Goal: Navigation & Orientation: Find specific page/section

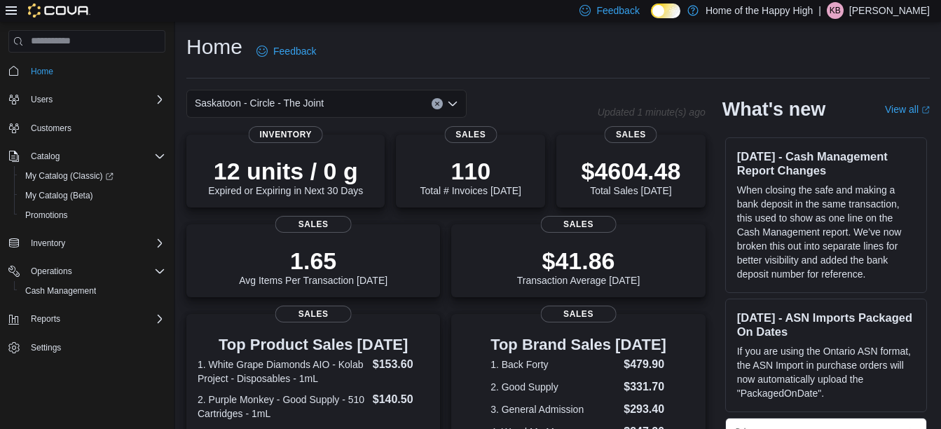
click at [451, 100] on icon "Open list of options" at bounding box center [452, 103] width 11 height 11
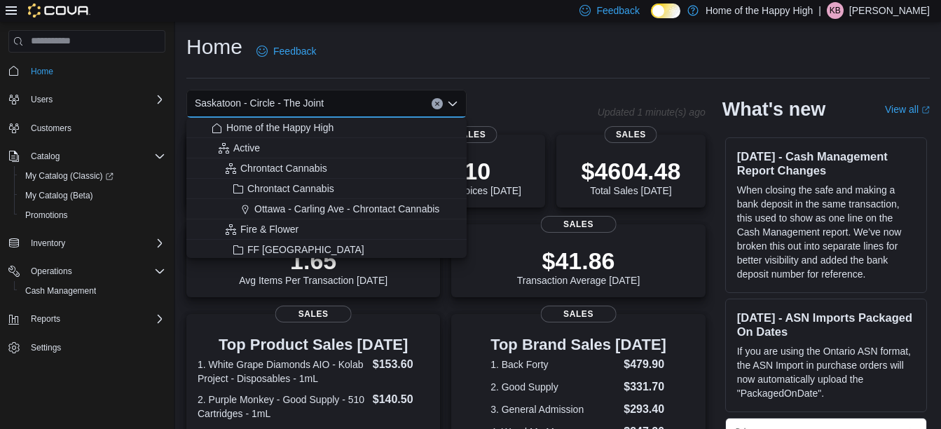
click at [275, 97] on span "Saskatoon - Circle - The Joint" at bounding box center [259, 103] width 129 height 17
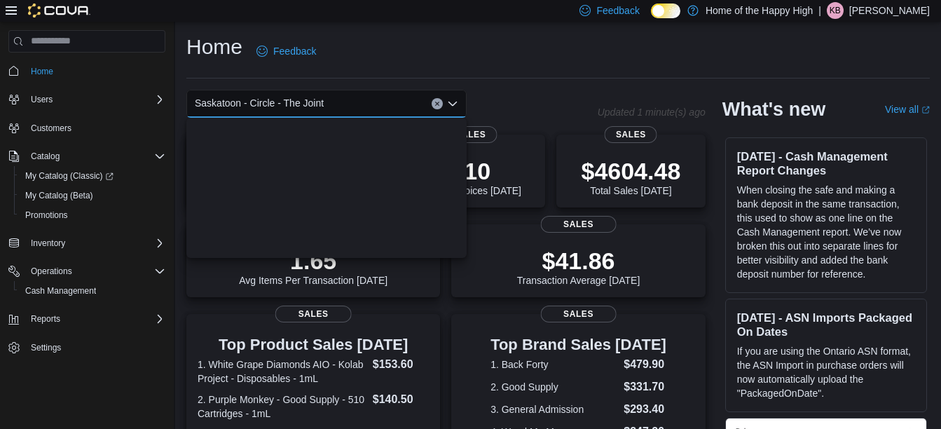
scroll to position [3315, 0]
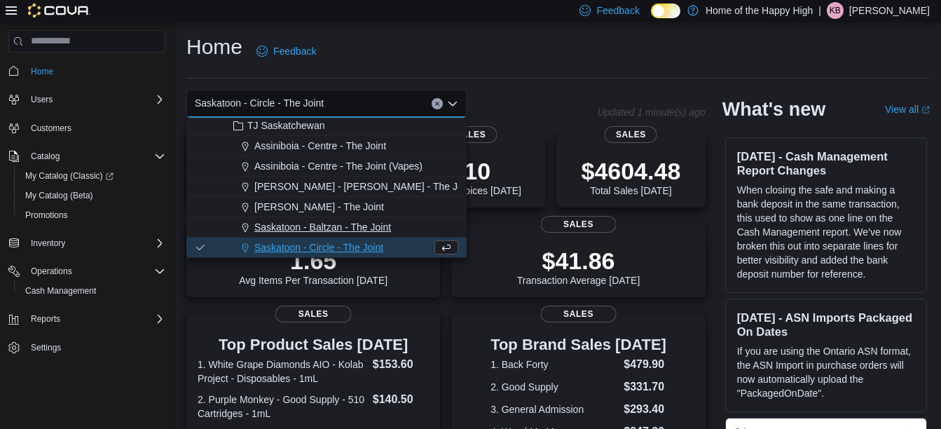
click at [299, 227] on span "Saskatoon - Baltzan - The Joint" at bounding box center [322, 227] width 137 height 14
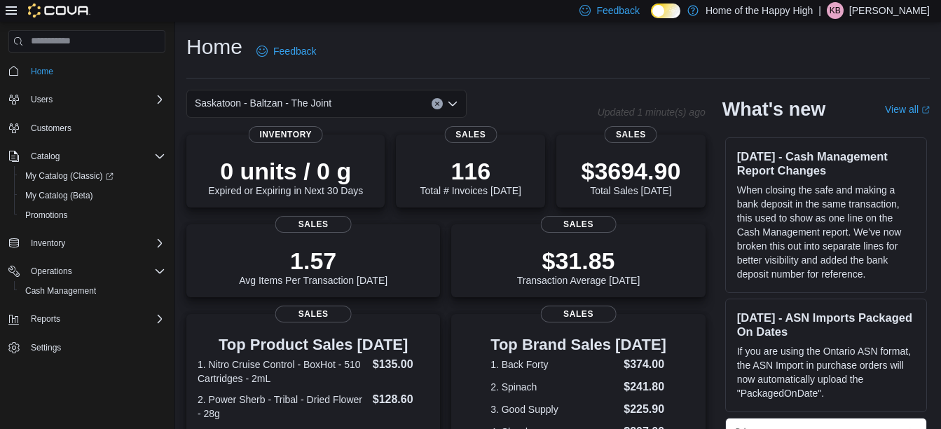
click at [457, 101] on icon "Open list of options" at bounding box center [453, 103] width 8 height 4
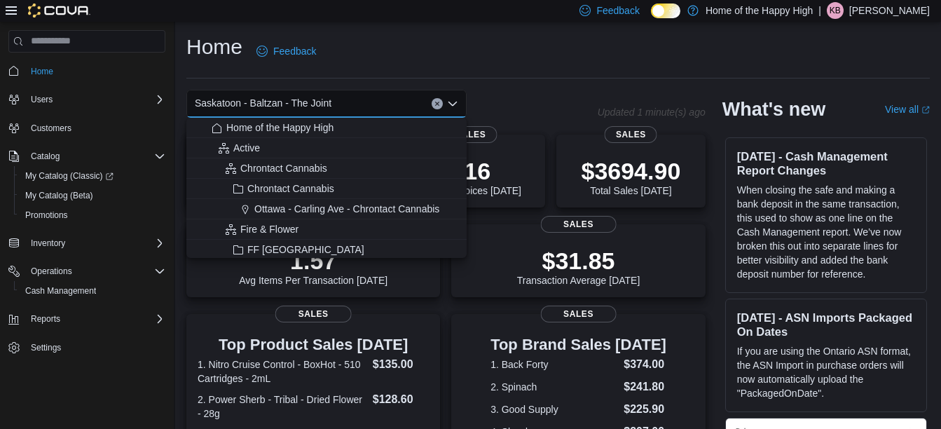
click at [295, 109] on span "Saskatoon - Baltzan - The Joint" at bounding box center [263, 103] width 137 height 17
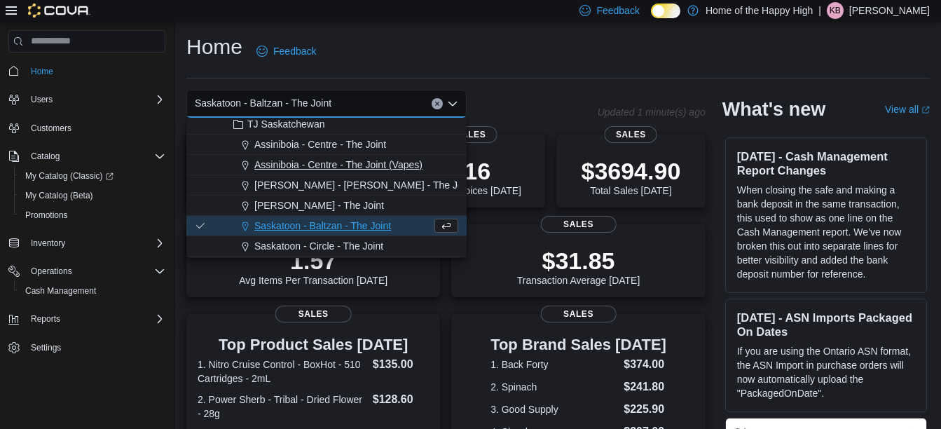
scroll to position [3317, 0]
click at [314, 247] on span "Saskatoon - Circle - The Joint" at bounding box center [318, 245] width 129 height 14
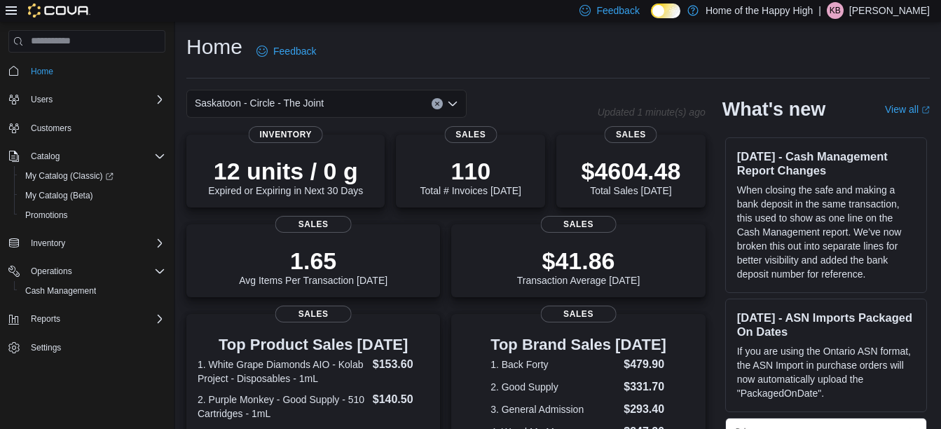
click at [456, 100] on icon "Open list of options" at bounding box center [452, 103] width 11 height 11
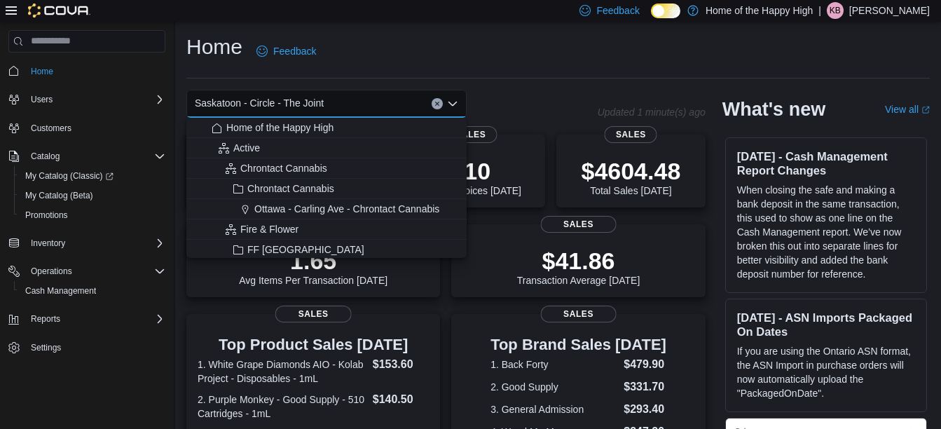
click at [262, 103] on span "Saskatoon - Circle - The Joint" at bounding box center [259, 103] width 129 height 17
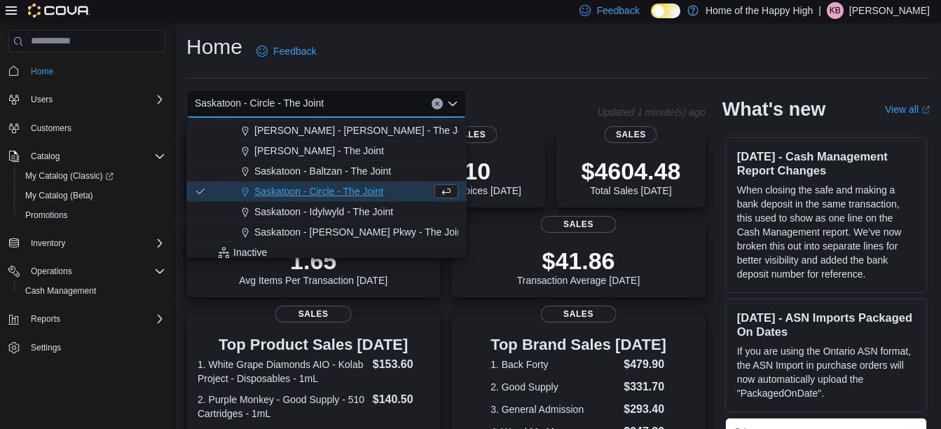
scroll to position [3373, 0]
click at [296, 205] on span "Saskatoon - Idylwyld - The Joint" at bounding box center [323, 210] width 139 height 14
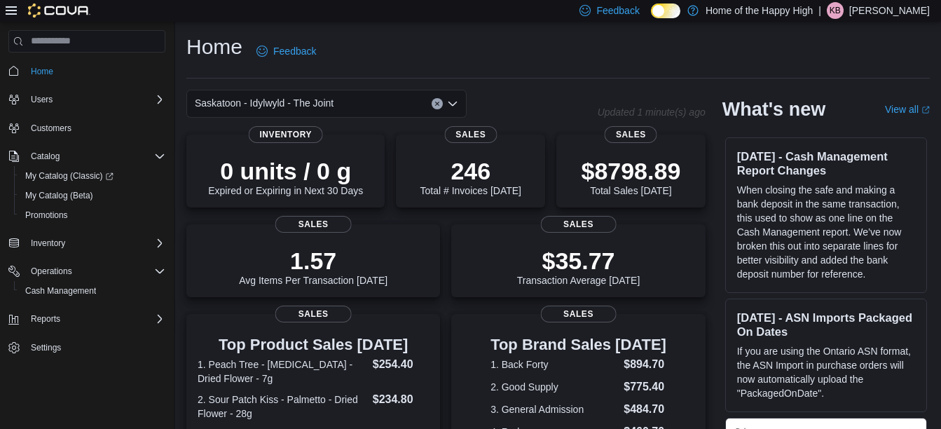
click at [453, 105] on icon "Open list of options" at bounding box center [453, 103] width 8 height 4
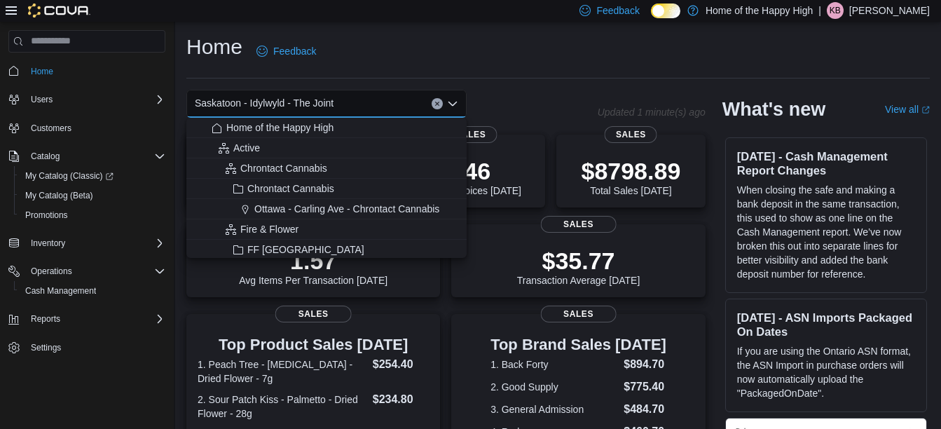
click at [248, 104] on span "Saskatoon - Idylwyld - The Joint" at bounding box center [264, 103] width 139 height 17
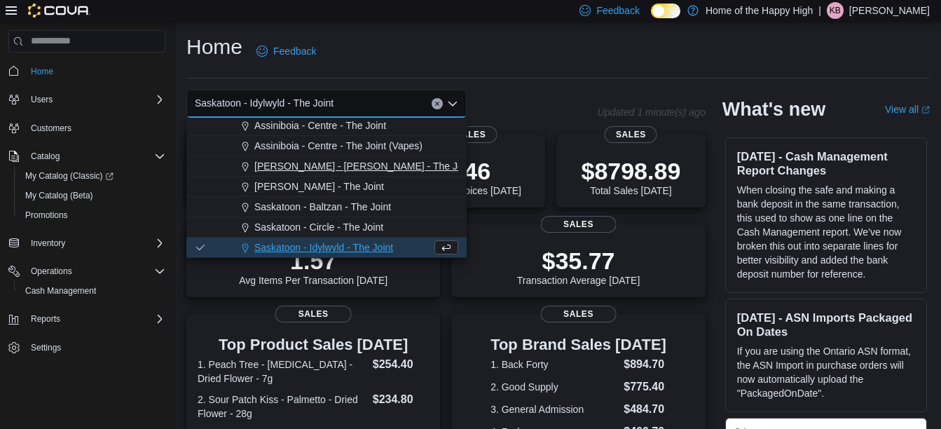
scroll to position [3373, 0]
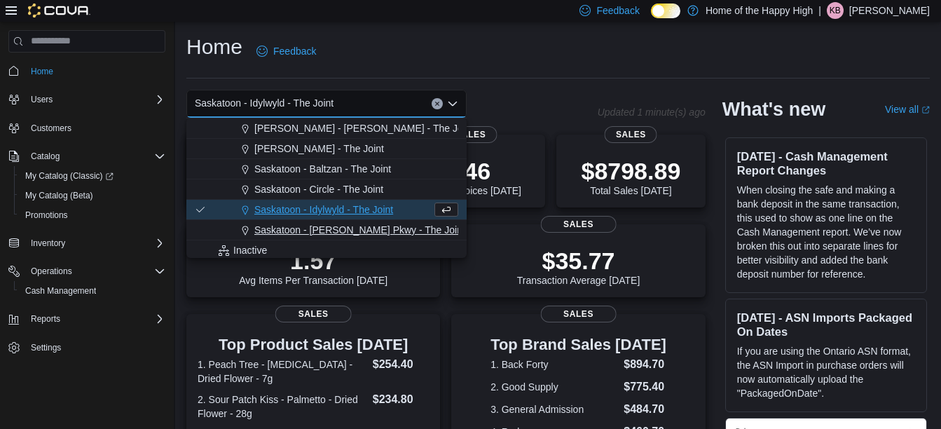
click at [306, 226] on span "Saskatoon - [PERSON_NAME] Pkwy - The Joint" at bounding box center [359, 230] width 211 height 14
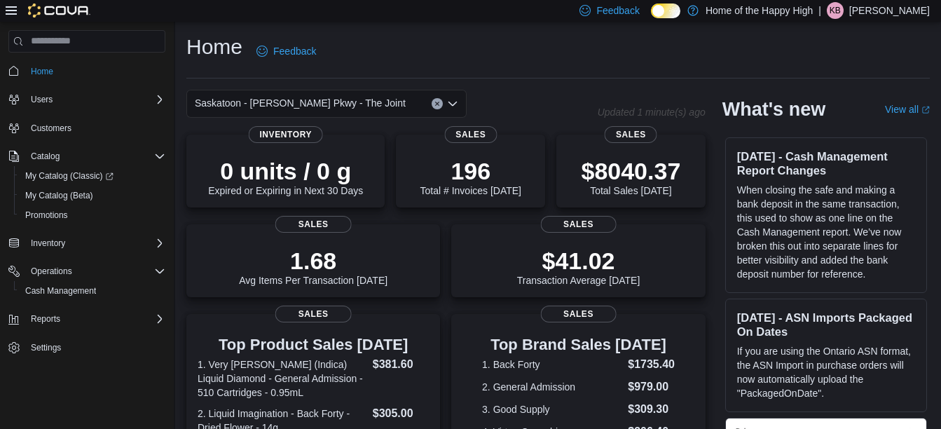
click at [451, 107] on icon "Open list of options" at bounding box center [452, 103] width 11 height 11
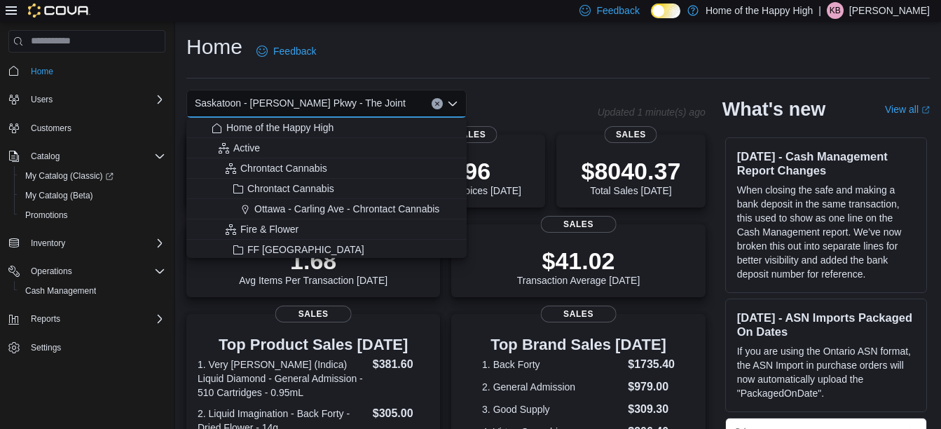
click at [275, 101] on span "Saskatoon - [PERSON_NAME] Pkwy - The Joint" at bounding box center [300, 103] width 211 height 17
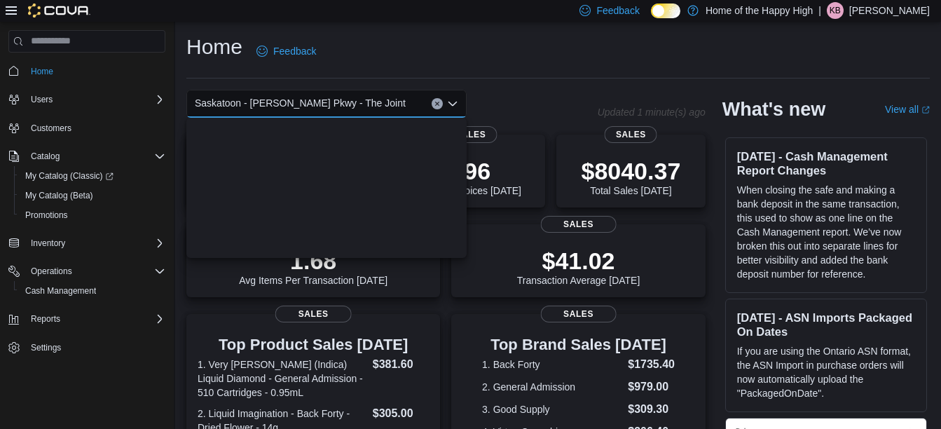
scroll to position [3356, 0]
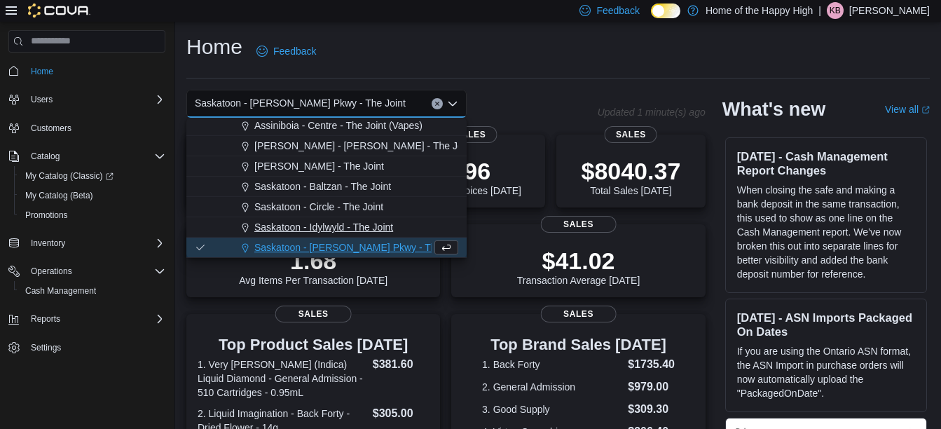
click at [293, 221] on span "Saskatoon - Idylwyld - The Joint" at bounding box center [323, 227] width 139 height 14
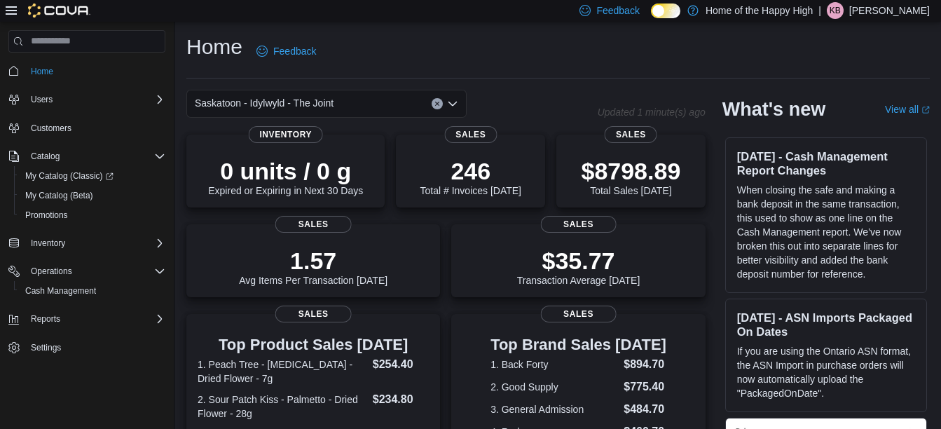
click at [456, 102] on icon "Open list of options" at bounding box center [453, 103] width 8 height 4
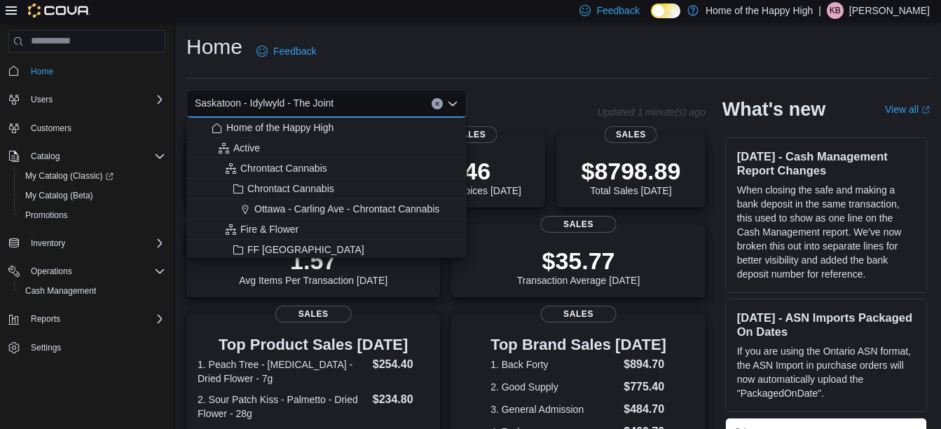
click at [267, 109] on span "Saskatoon - Idylwyld - The Joint" at bounding box center [264, 103] width 139 height 17
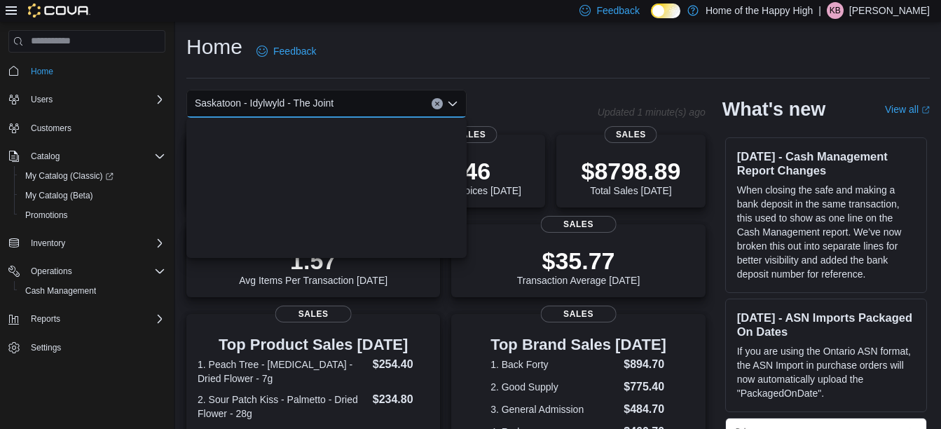
scroll to position [3336, 0]
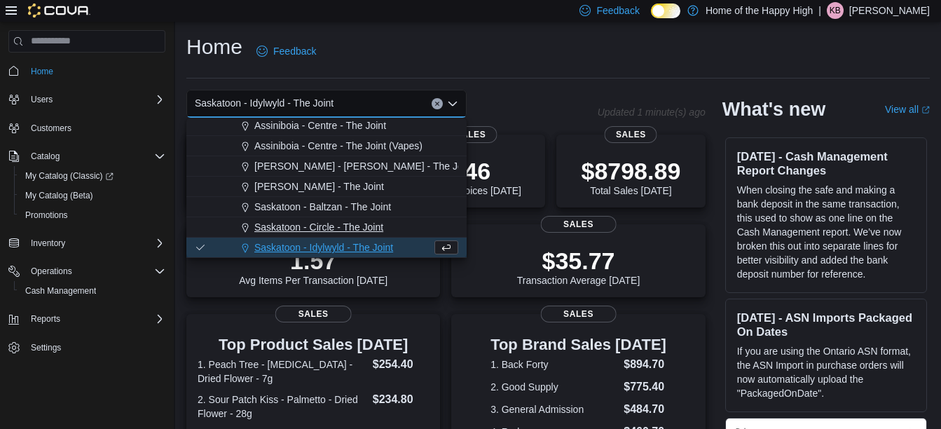
click at [302, 224] on span "Saskatoon - Circle - The Joint" at bounding box center [318, 227] width 129 height 14
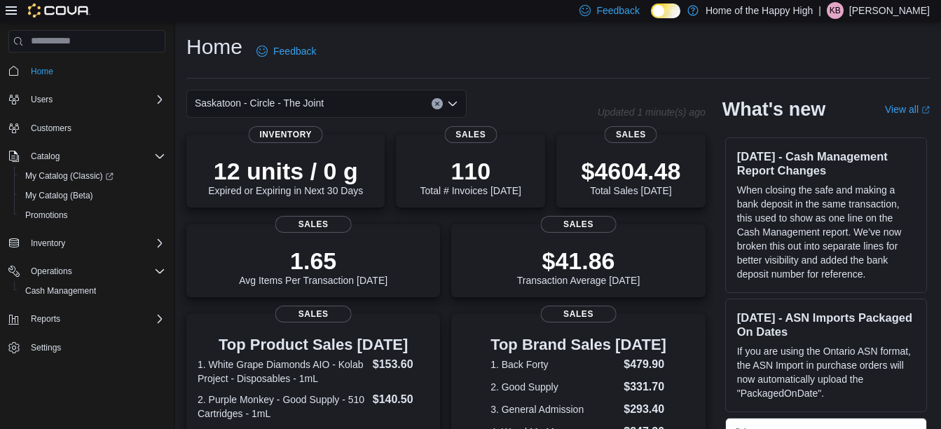
click at [453, 101] on icon "Open list of options" at bounding box center [452, 103] width 11 height 11
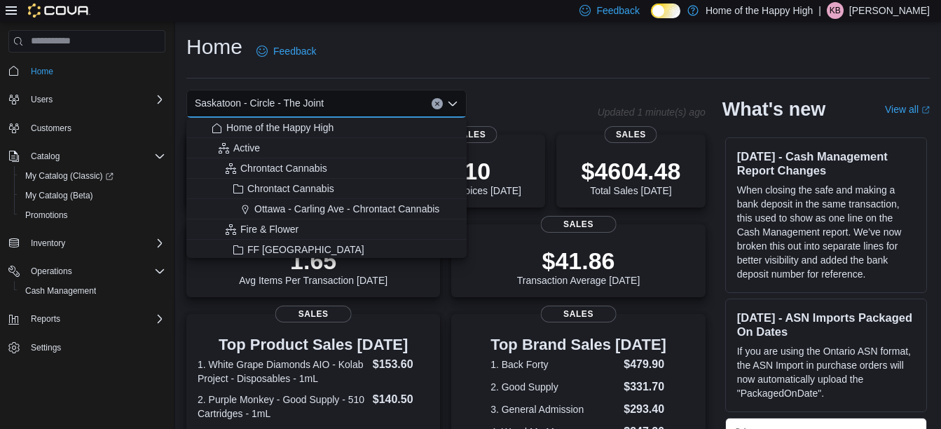
click at [292, 100] on span "Saskatoon - Circle - The Joint" at bounding box center [259, 103] width 129 height 17
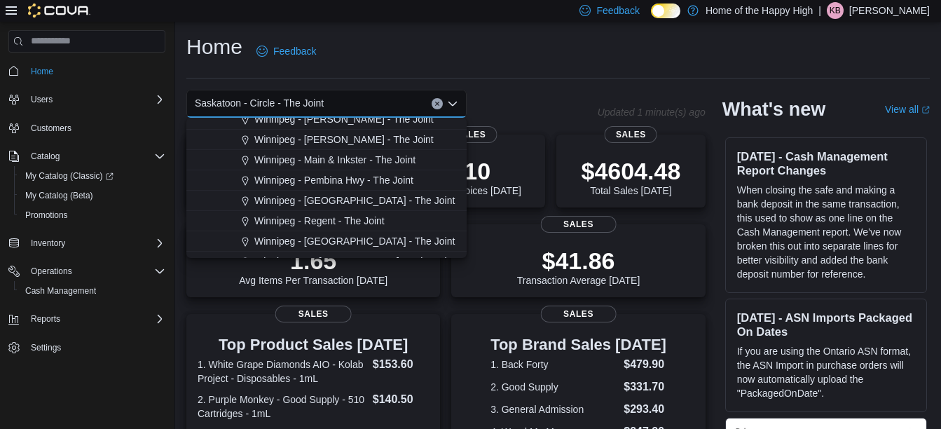
scroll to position [3134, 0]
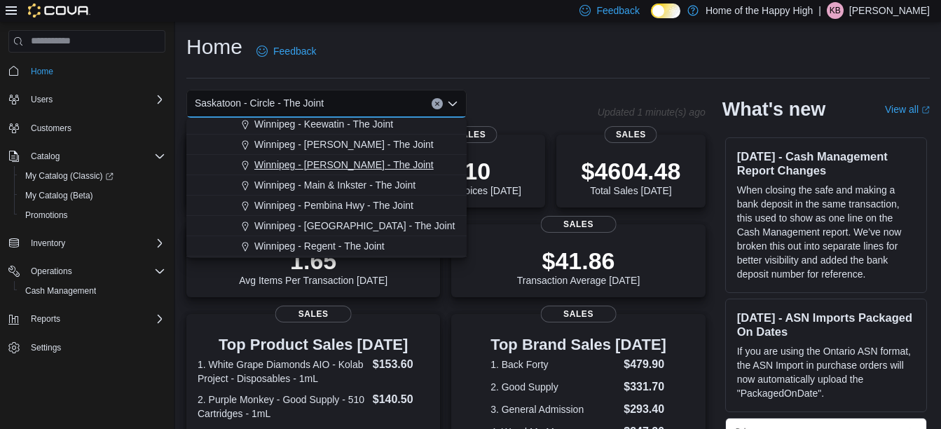
click at [301, 165] on span "Winnipeg - [PERSON_NAME] - The Joint" at bounding box center [343, 165] width 179 height 14
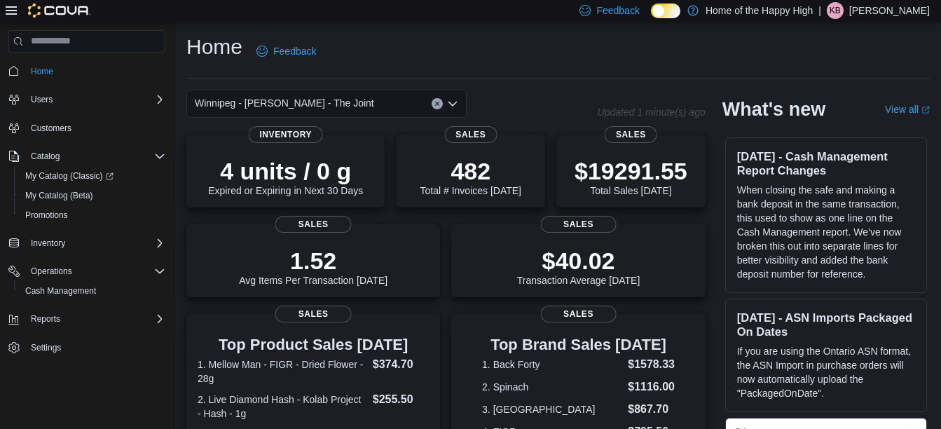
click at [458, 98] on div "Winnipeg - [PERSON_NAME] - The Joint" at bounding box center [326, 104] width 280 height 28
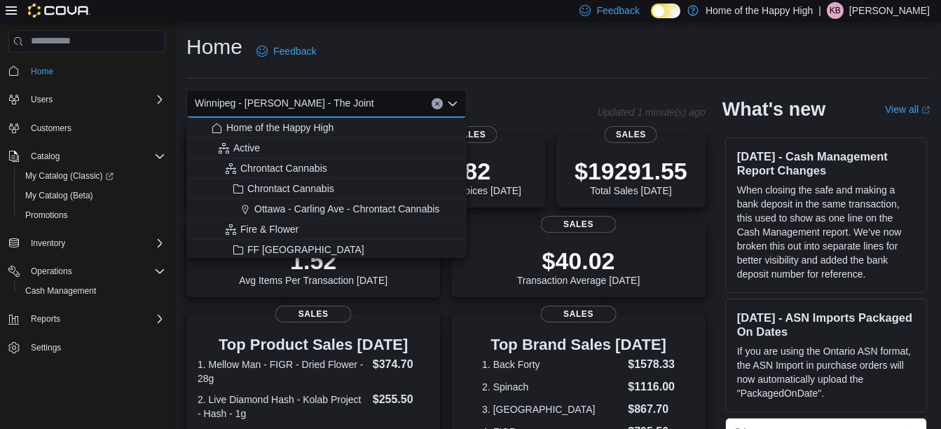
click at [271, 104] on span "Winnipeg - [PERSON_NAME] - The Joint" at bounding box center [284, 103] width 179 height 17
click at [514, 80] on div "Home Feedback [GEOGRAPHIC_DATA] - [PERSON_NAME] - The Joint Combo box. Selected…" at bounding box center [558, 435] width 766 height 826
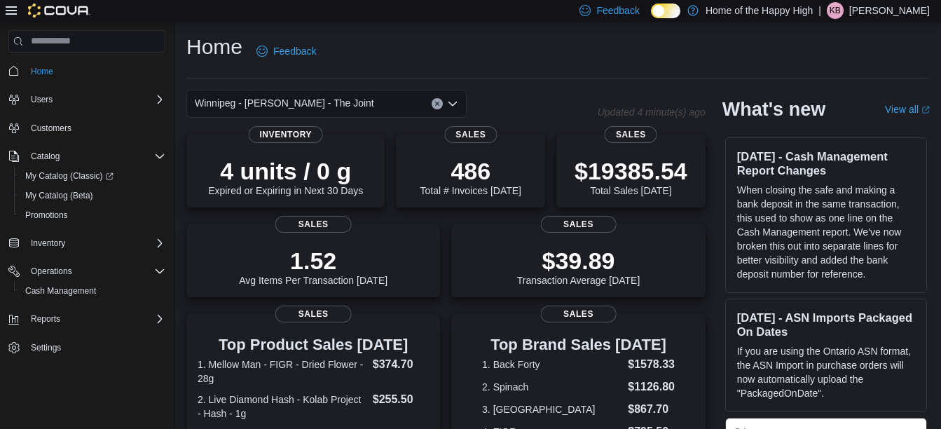
click at [449, 102] on icon "Open list of options" at bounding box center [453, 103] width 8 height 4
click at [513, 90] on div "Winnipeg - [PERSON_NAME] - The Joint" at bounding box center [391, 104] width 411 height 28
click at [453, 104] on icon "Open list of options" at bounding box center [453, 103] width 8 height 4
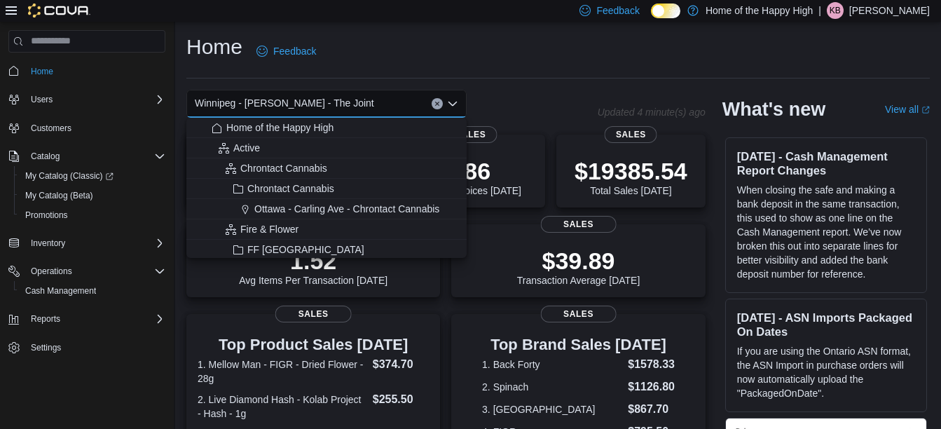
click at [266, 102] on span "Winnipeg - [PERSON_NAME] - The Joint" at bounding box center [284, 103] width 179 height 17
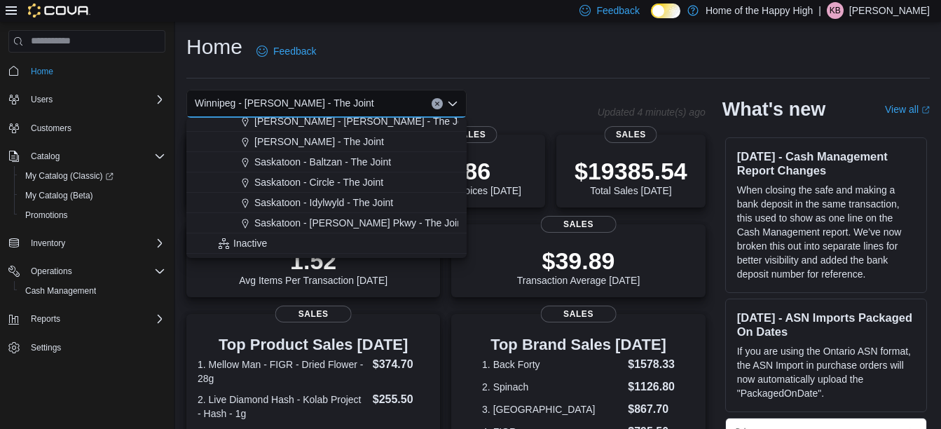
scroll to position [3383, 0]
click at [320, 216] on span "Saskatoon - [PERSON_NAME] Pkwy - The Joint" at bounding box center [359, 221] width 211 height 14
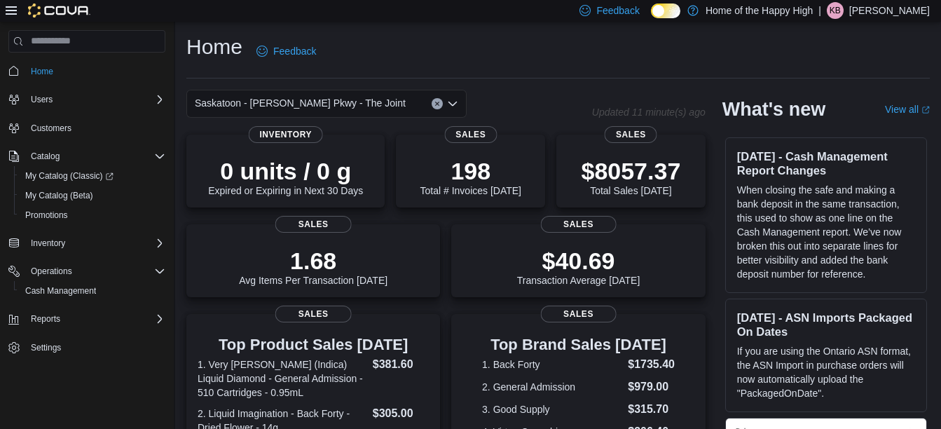
click at [453, 104] on icon "Open list of options" at bounding box center [453, 103] width 8 height 4
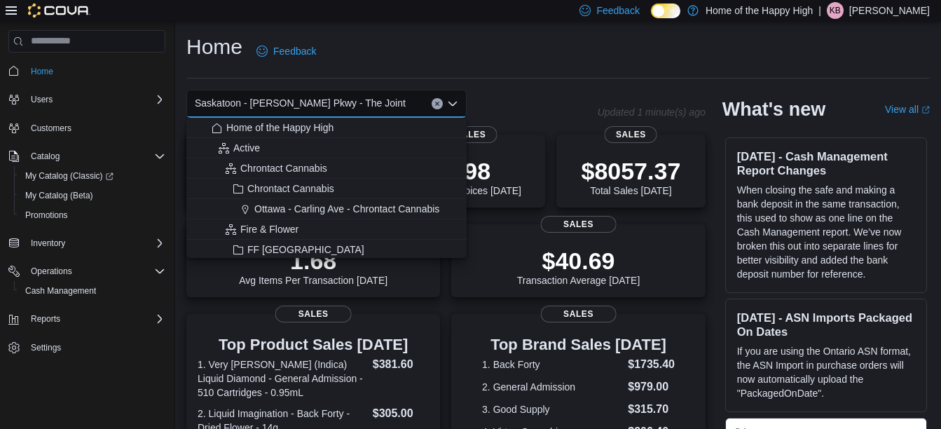
click at [304, 104] on span "Saskatoon - [PERSON_NAME] Pkwy - The Joint" at bounding box center [300, 103] width 211 height 17
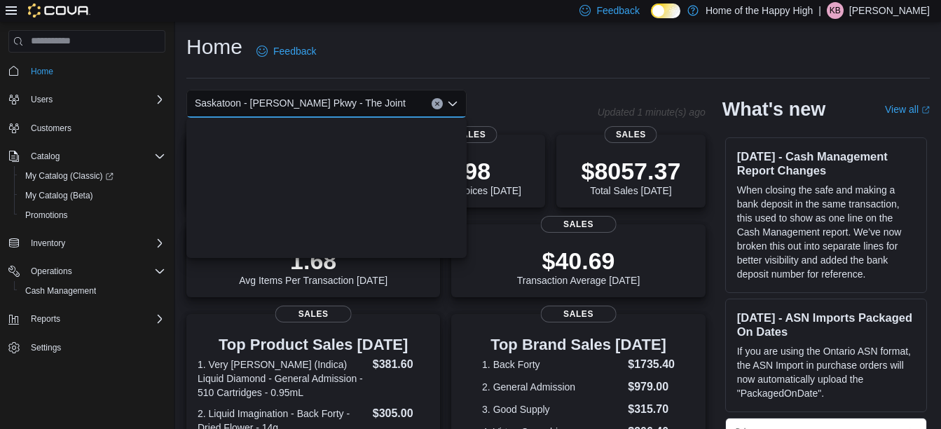
scroll to position [3356, 0]
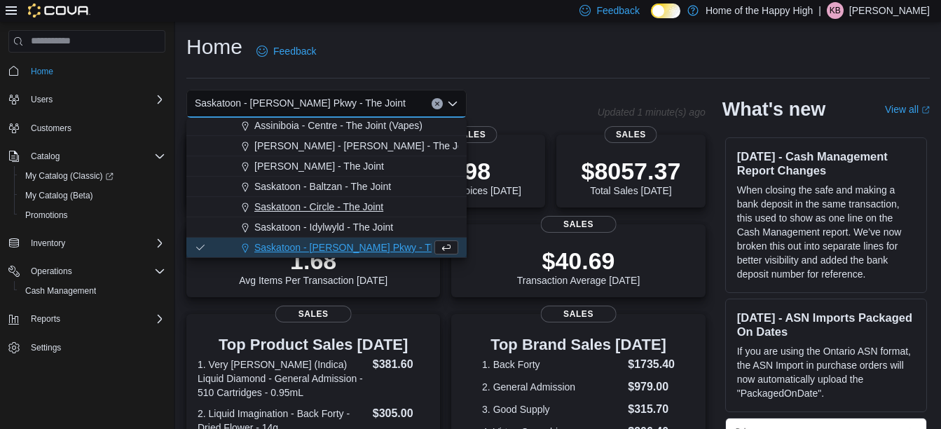
click at [317, 207] on span "Saskatoon - Circle - The Joint" at bounding box center [318, 207] width 129 height 14
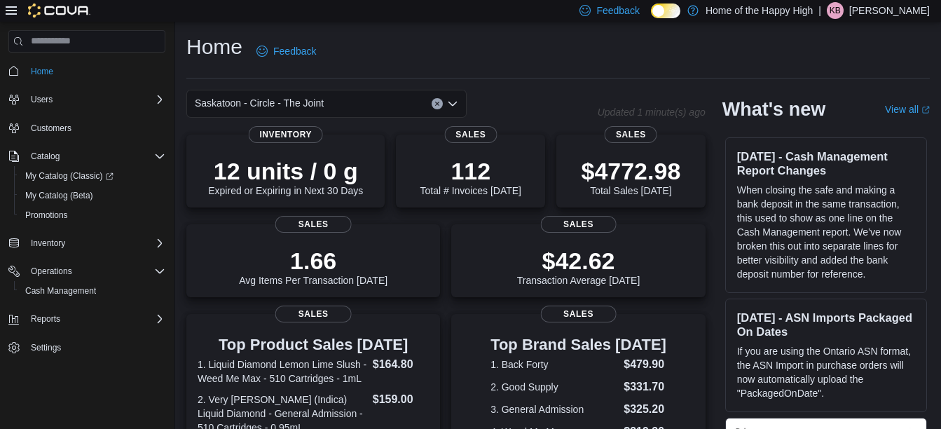
click at [456, 103] on icon "Open list of options" at bounding box center [453, 103] width 8 height 4
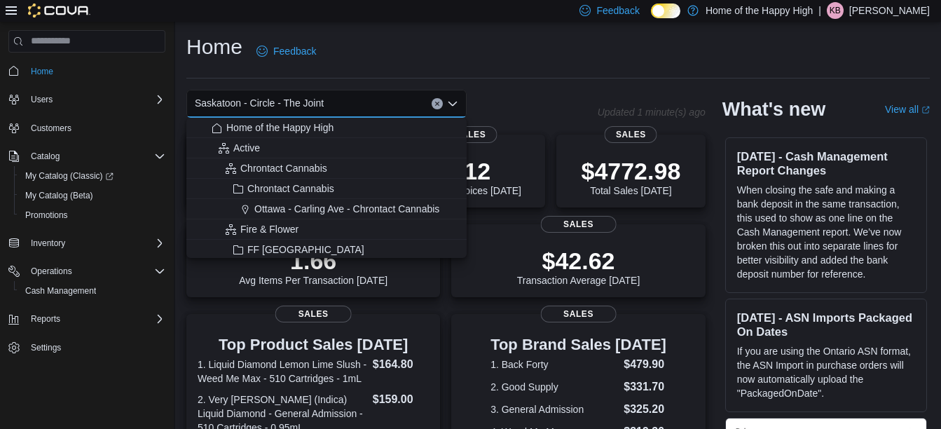
click at [271, 107] on span "Saskatoon - Circle - The Joint" at bounding box center [259, 103] width 129 height 17
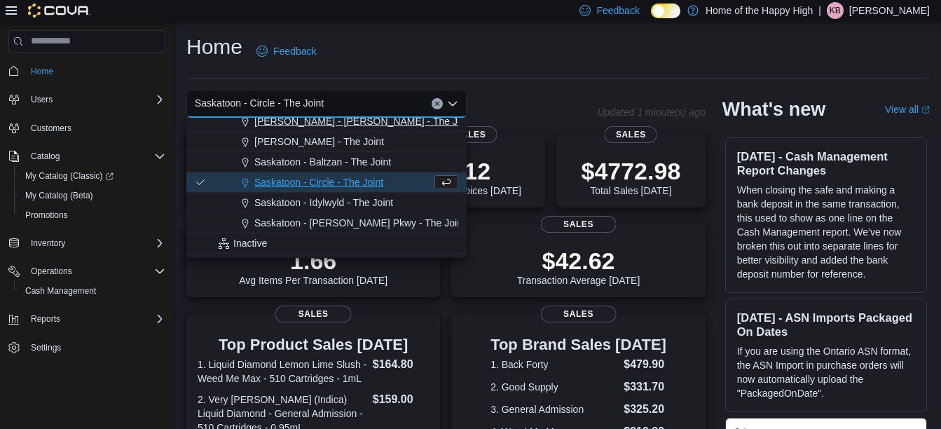
scroll to position [3381, 0]
click at [303, 223] on span "Saskatoon - [PERSON_NAME] Pkwy - The Joint" at bounding box center [359, 222] width 211 height 14
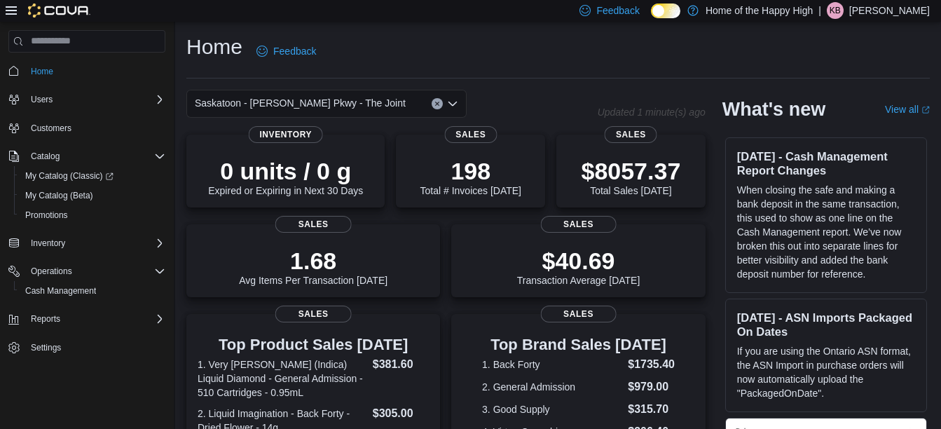
click at [455, 103] on icon "Open list of options" at bounding box center [453, 103] width 8 height 4
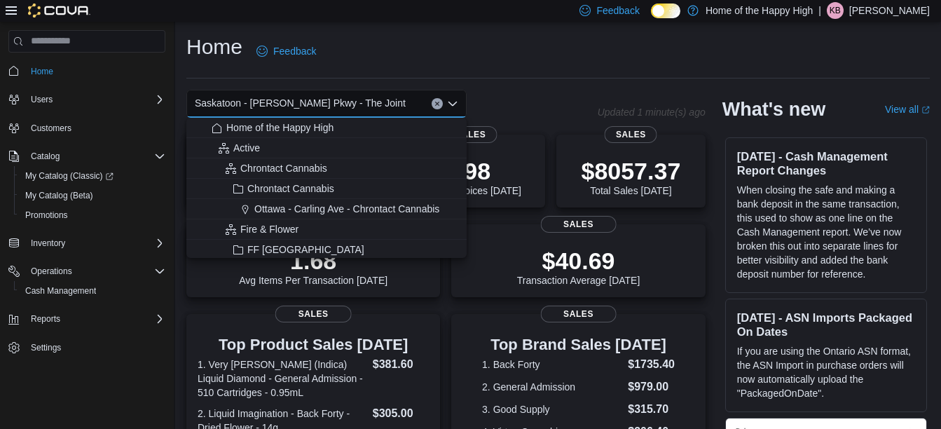
click at [282, 105] on span "Saskatoon - [PERSON_NAME] Pkwy - The Joint" at bounding box center [300, 103] width 211 height 17
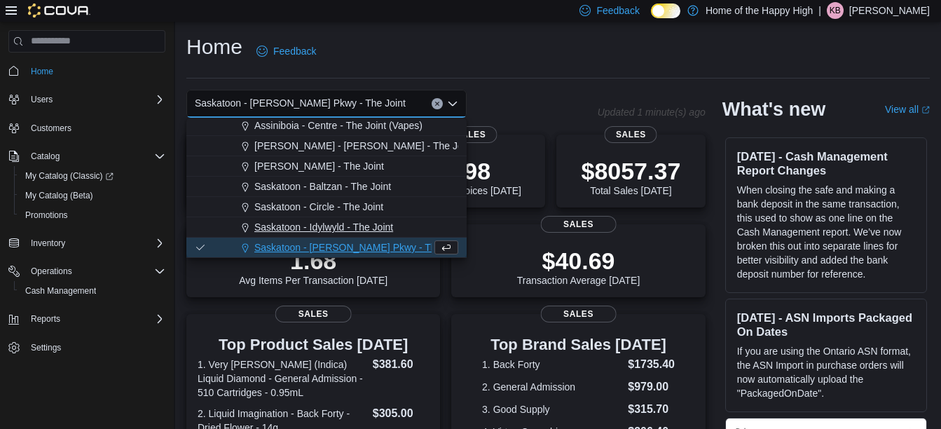
click at [316, 221] on span "Saskatoon - Idylwyld - The Joint" at bounding box center [323, 227] width 139 height 14
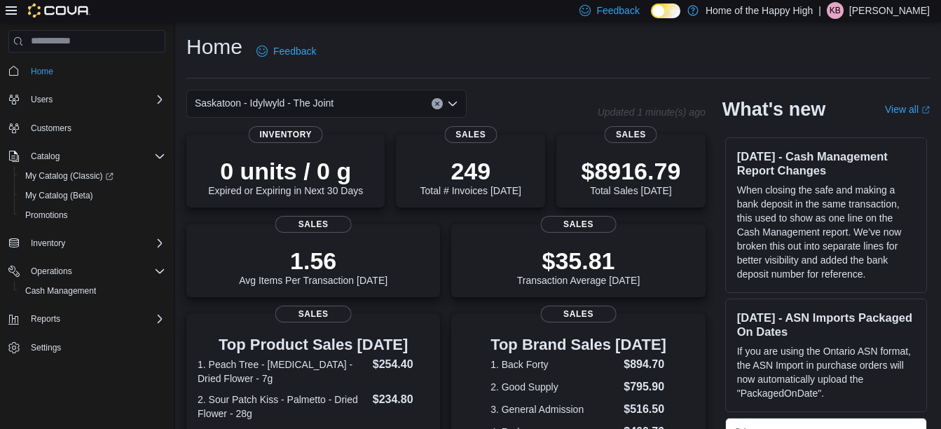
click at [456, 101] on icon "Open list of options" at bounding box center [452, 103] width 11 height 11
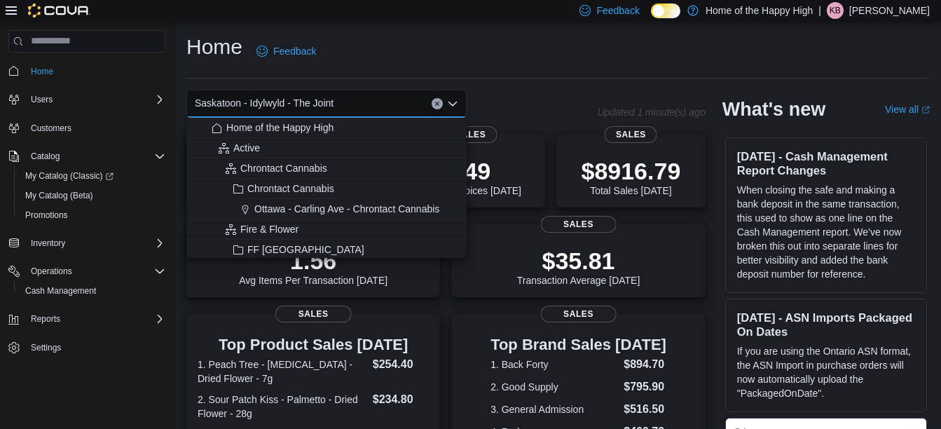
click at [264, 107] on span "Saskatoon - Idylwyld - The Joint" at bounding box center [264, 103] width 139 height 17
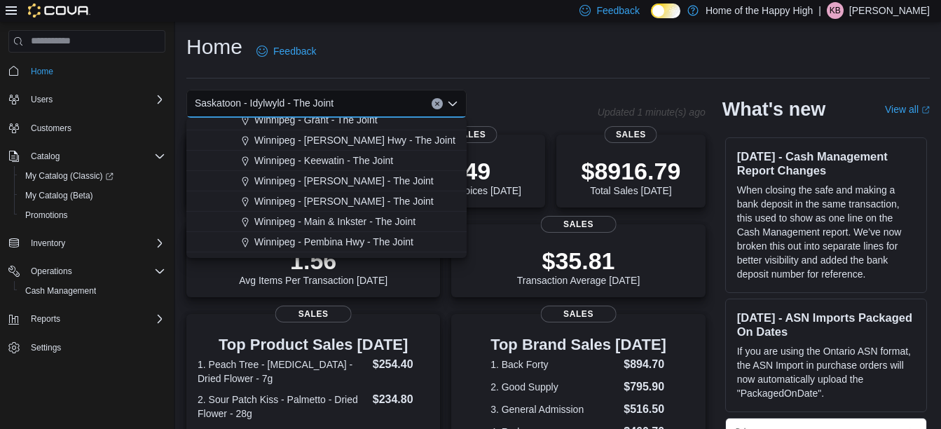
scroll to position [3097, 0]
click at [306, 198] on span "Winnipeg - [PERSON_NAME] - The Joint" at bounding box center [343, 202] width 179 height 14
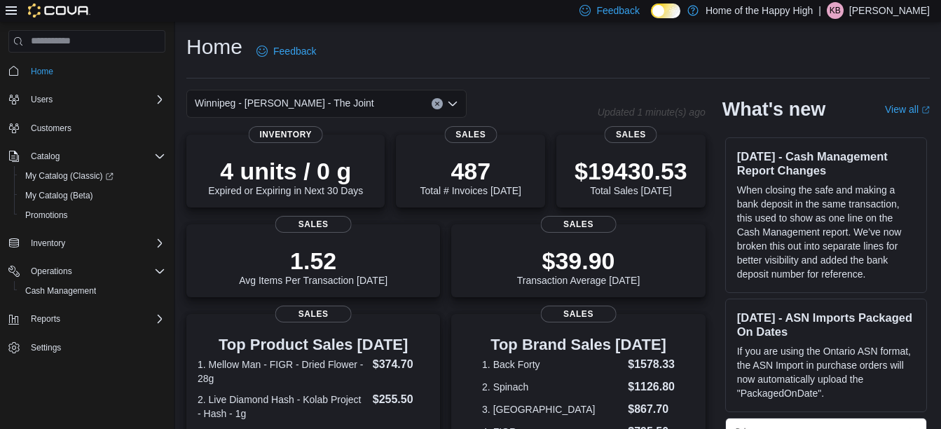
click at [458, 109] on div "Winnipeg - [PERSON_NAME] - The Joint" at bounding box center [326, 104] width 280 height 28
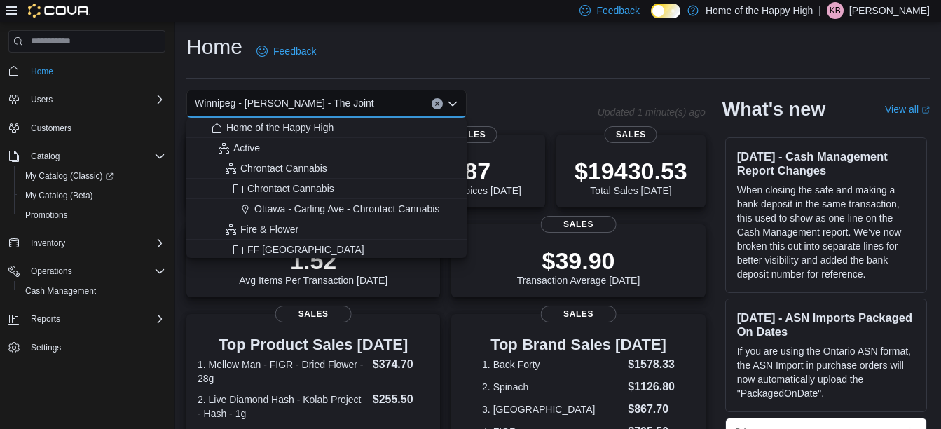
click at [272, 103] on span "Winnipeg - [PERSON_NAME] - The Joint" at bounding box center [284, 103] width 179 height 17
click at [487, 103] on div "Winnipeg - [PERSON_NAME] - The Joint Combo box. Selected. [GEOGRAPHIC_DATA] - […" at bounding box center [391, 104] width 411 height 28
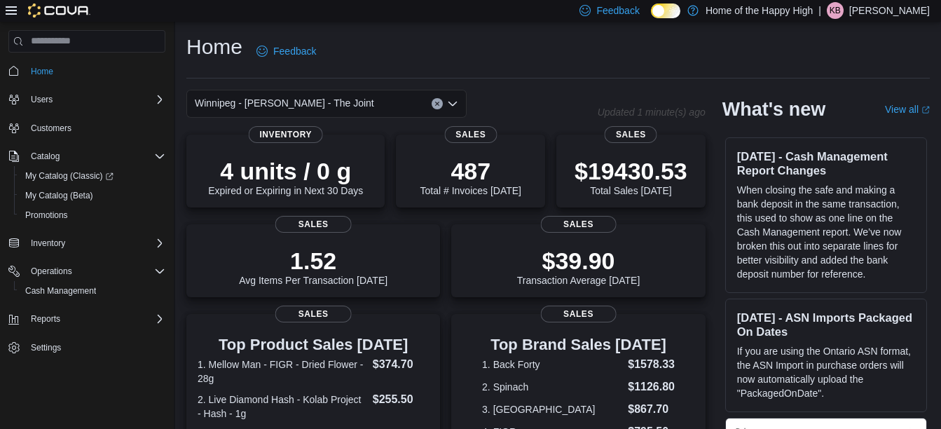
click at [455, 100] on icon "Open list of options" at bounding box center [452, 103] width 11 height 11
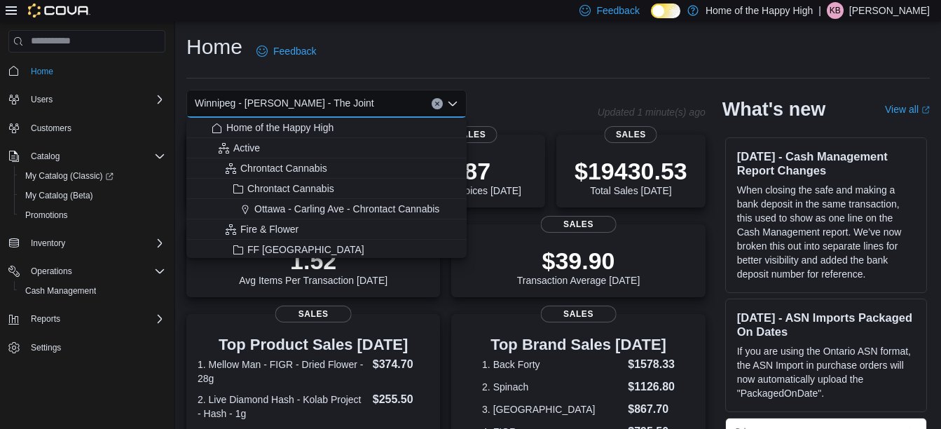
click at [268, 102] on span "Winnipeg - [PERSON_NAME] - The Joint" at bounding box center [284, 103] width 179 height 17
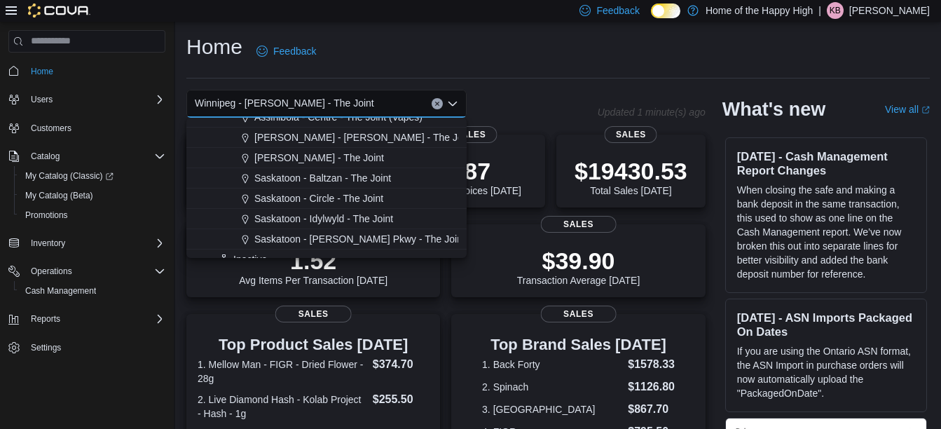
scroll to position [3365, 0]
click at [303, 191] on span "Saskatoon - Circle - The Joint" at bounding box center [318, 198] width 129 height 14
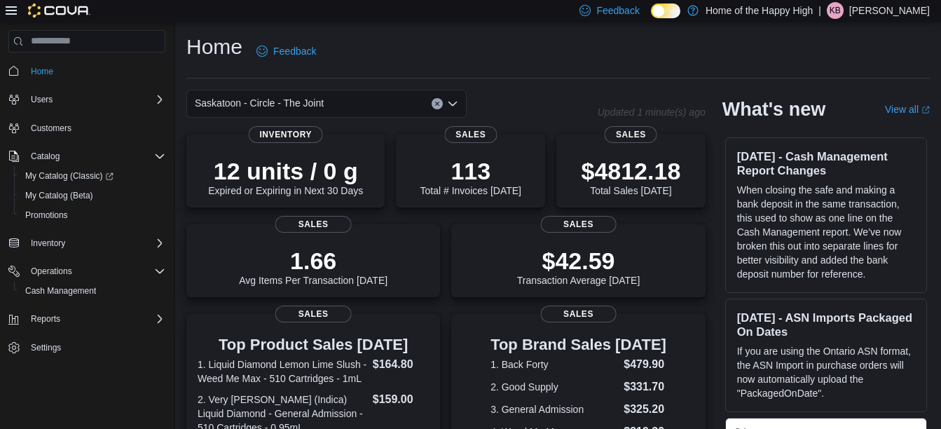
click at [458, 103] on icon "Open list of options" at bounding box center [452, 103] width 11 height 11
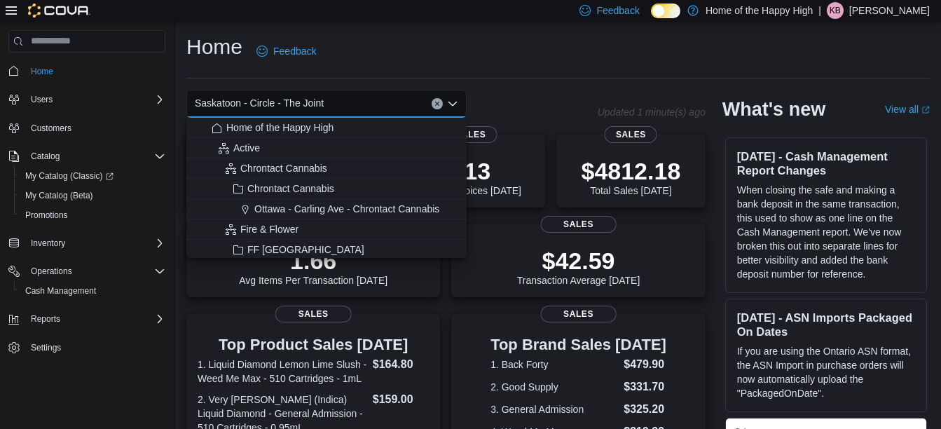
click at [274, 101] on span "Saskatoon - Circle - The Joint" at bounding box center [259, 103] width 129 height 17
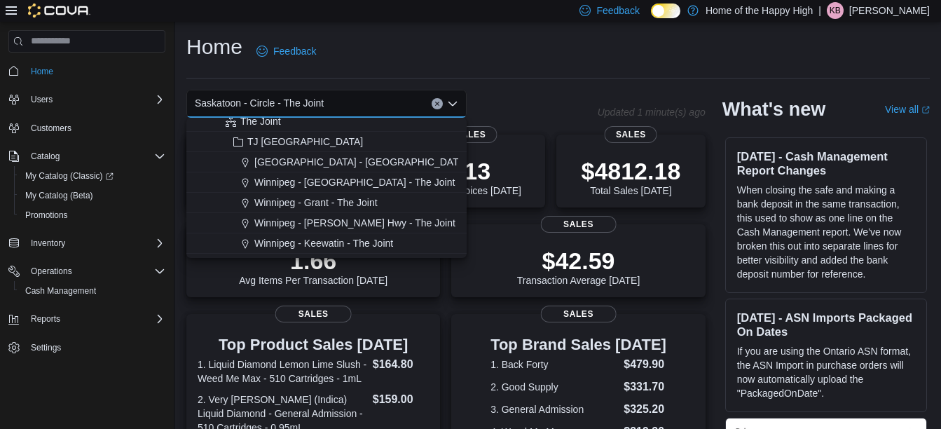
scroll to position [3012, 0]
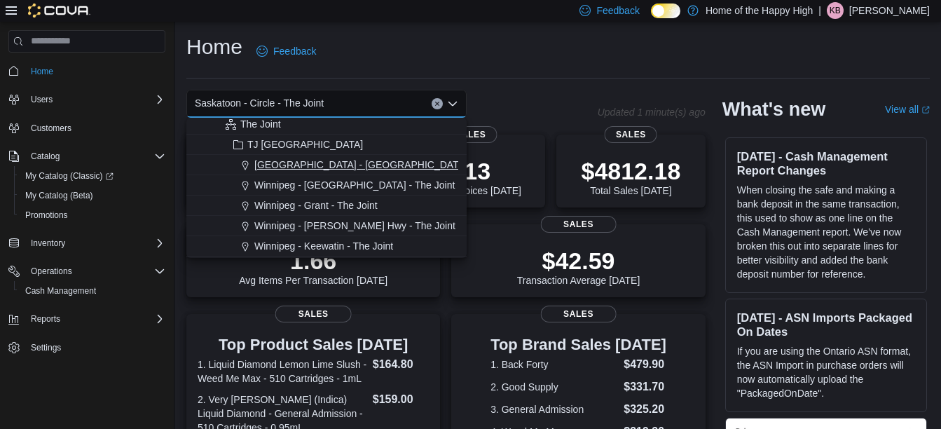
click at [308, 165] on span "[GEOGRAPHIC_DATA] - [GEOGRAPHIC_DATA] - The Joint" at bounding box center [385, 165] width 262 height 14
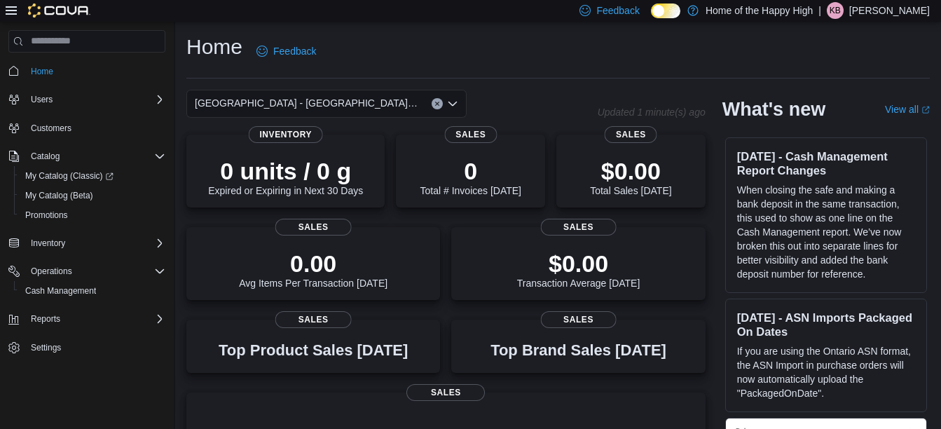
click at [456, 100] on icon "Open list of options" at bounding box center [452, 103] width 11 height 11
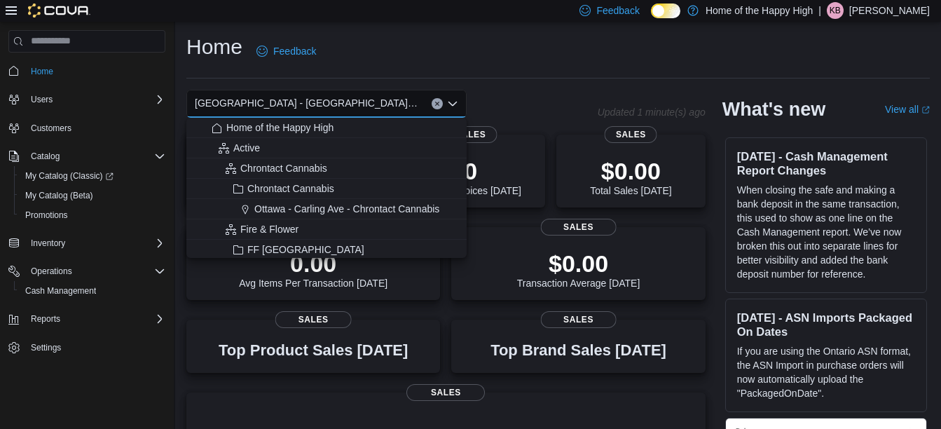
click at [320, 100] on span "[GEOGRAPHIC_DATA] - [GEOGRAPHIC_DATA] - The Joint" at bounding box center [306, 103] width 223 height 17
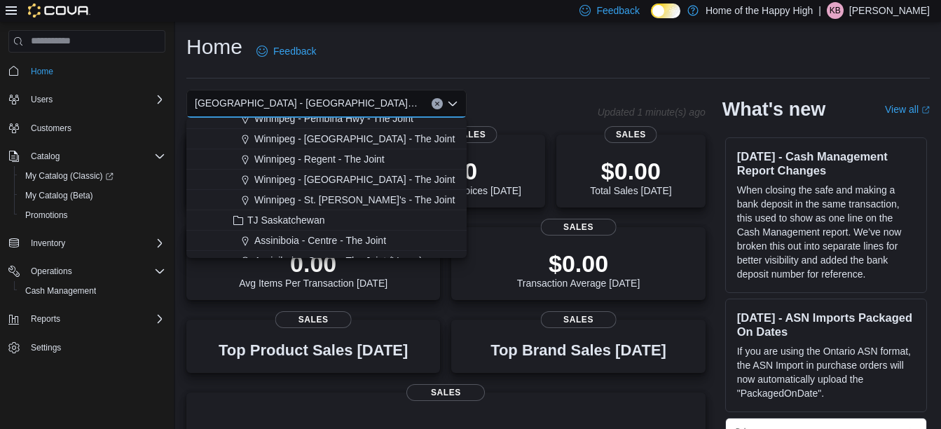
scroll to position [3221, 0]
click at [339, 137] on span "Winnipeg - [GEOGRAPHIC_DATA] - The Joint" at bounding box center [354, 138] width 200 height 14
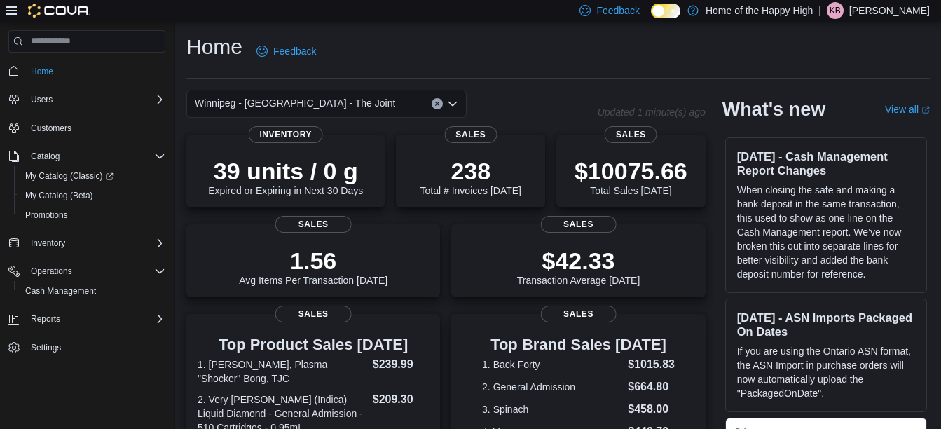
click at [449, 100] on icon "Open list of options" at bounding box center [452, 103] width 11 height 11
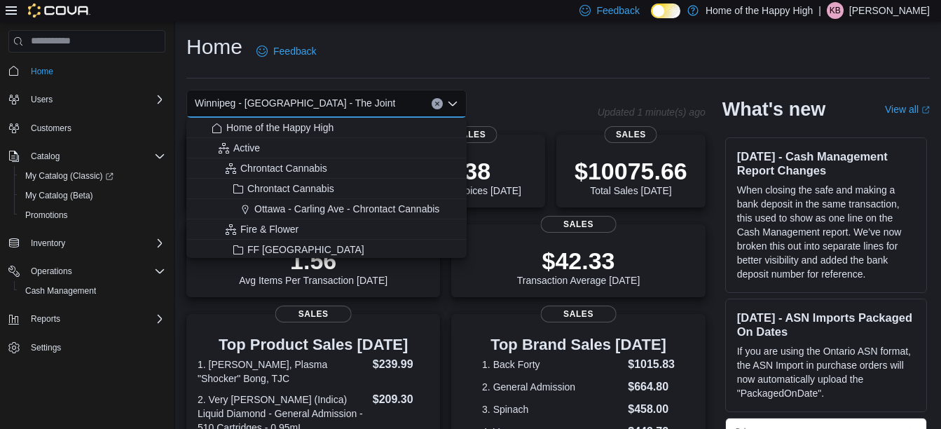
click at [290, 104] on span "Winnipeg - [GEOGRAPHIC_DATA] - The Joint" at bounding box center [295, 103] width 200 height 17
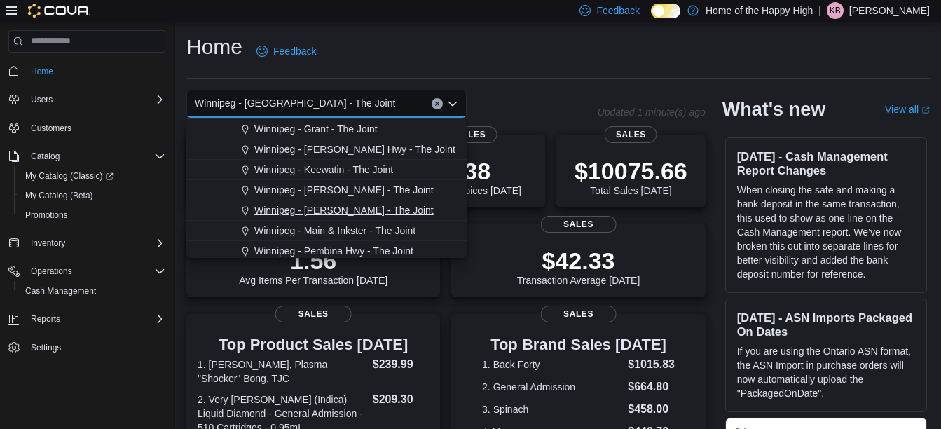
scroll to position [3087, 0]
click at [327, 186] on span "Winnipeg - [PERSON_NAME] - The Joint" at bounding box center [343, 191] width 179 height 14
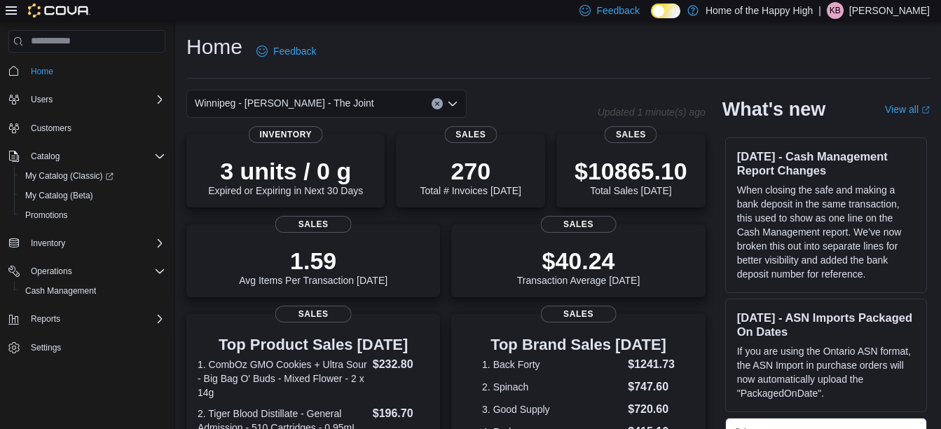
click at [453, 103] on icon "Open list of options" at bounding box center [452, 103] width 11 height 11
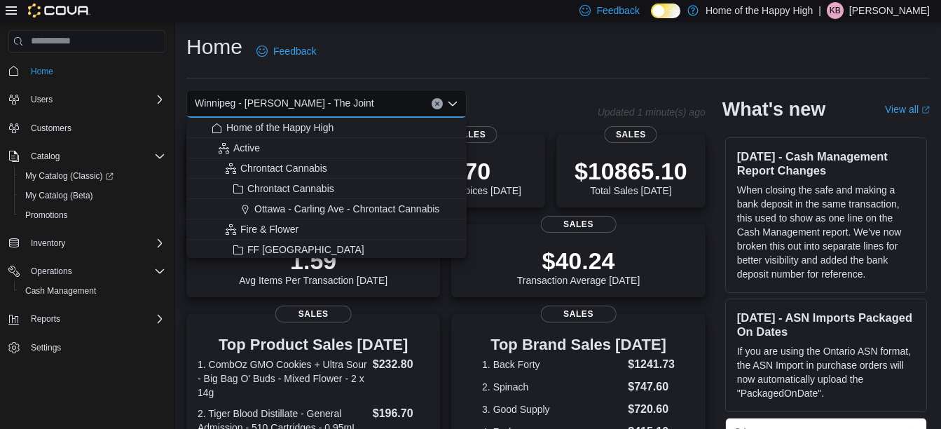
click at [278, 104] on span "Winnipeg - [PERSON_NAME] - The Joint" at bounding box center [284, 103] width 179 height 17
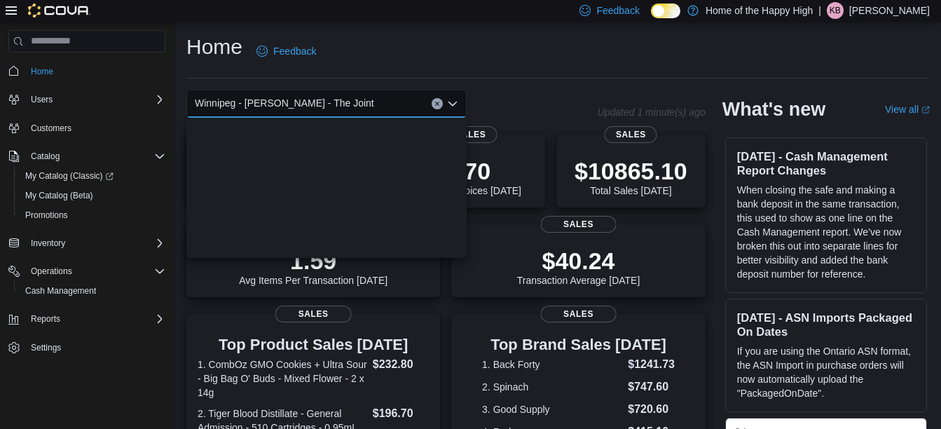
scroll to position [3031, 0]
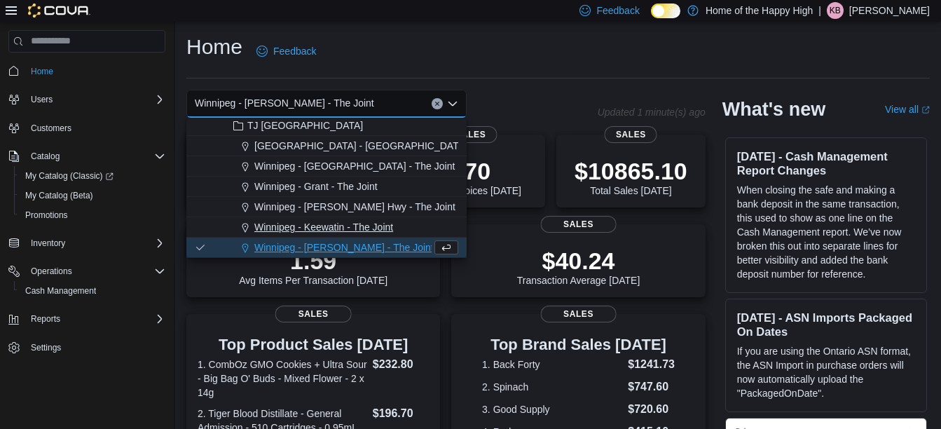
click at [336, 222] on span "Winnipeg - Keewatin - The Joint" at bounding box center [323, 227] width 139 height 14
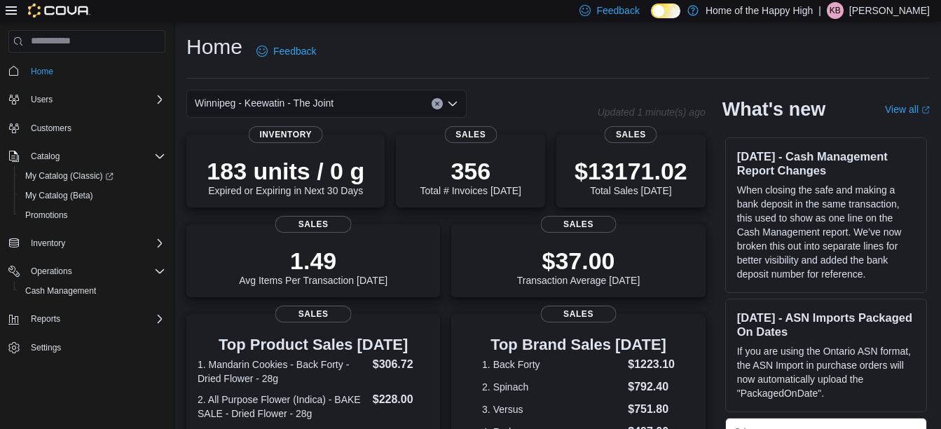
click at [452, 100] on icon "Open list of options" at bounding box center [452, 103] width 11 height 11
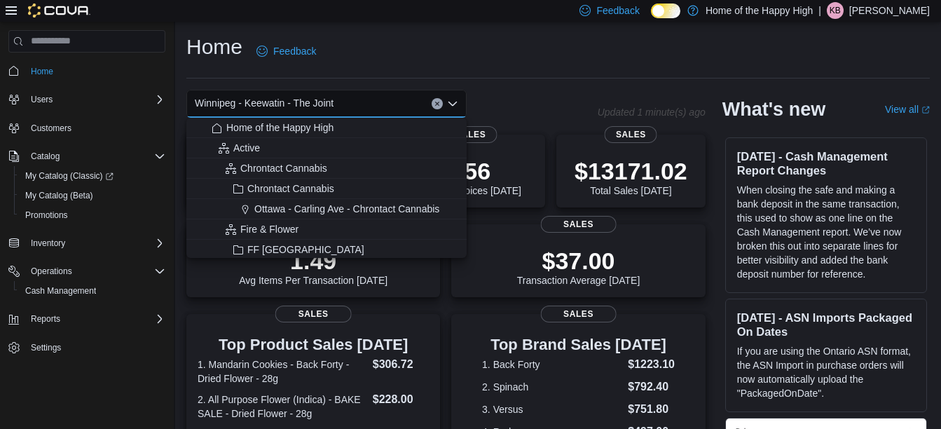
click at [278, 97] on span "Winnipeg - Keewatin - The Joint" at bounding box center [264, 103] width 139 height 17
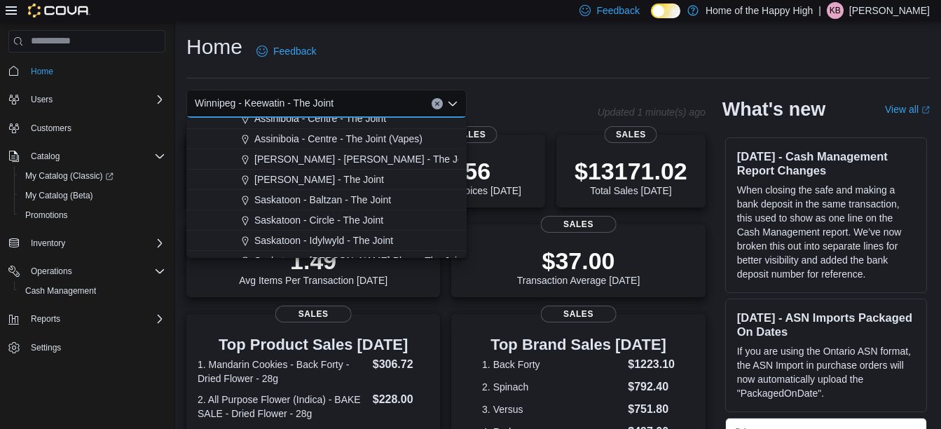
scroll to position [3343, 0]
click at [319, 223] on span "Saskatoon - Circle - The Joint" at bounding box center [318, 219] width 129 height 14
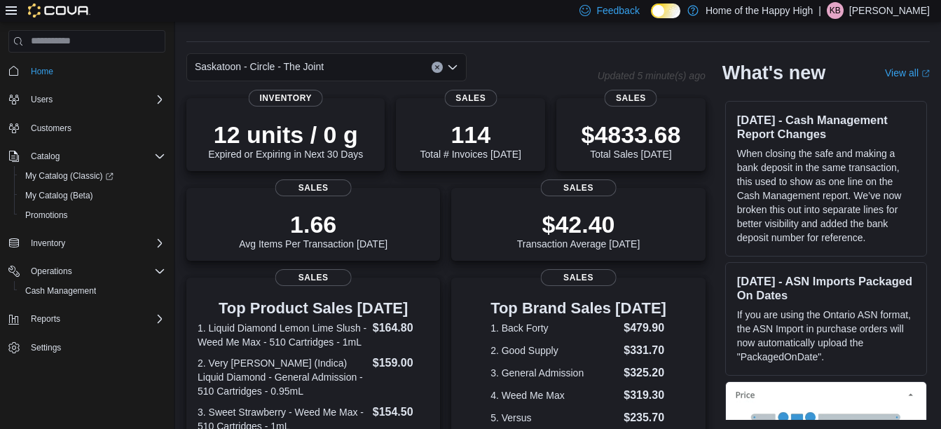
scroll to position [0, 0]
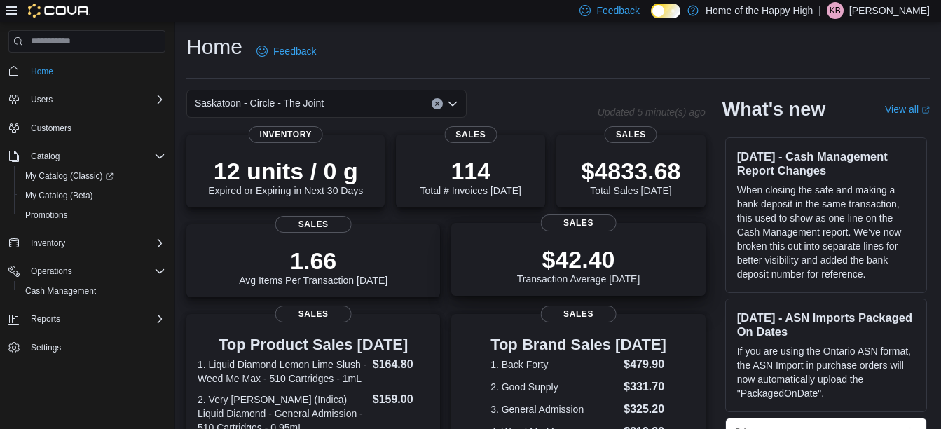
click at [610, 245] on p "$42.40" at bounding box center [578, 259] width 123 height 28
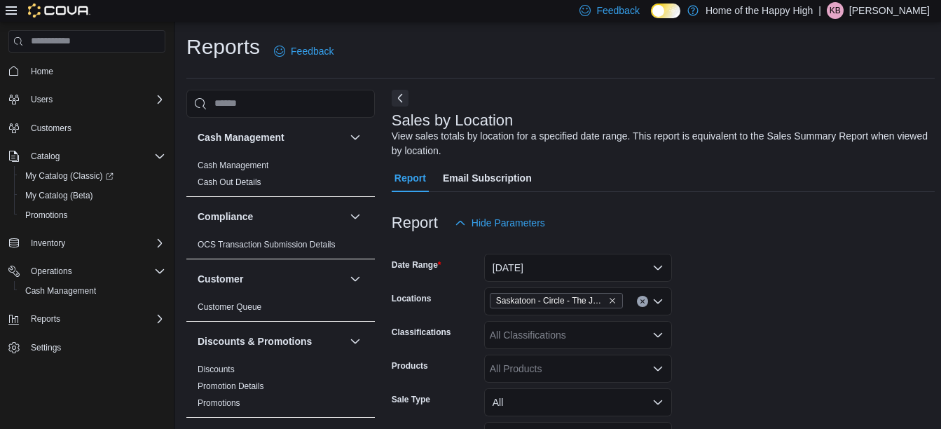
click at [492, 172] on span "Email Subscription" at bounding box center [487, 178] width 89 height 28
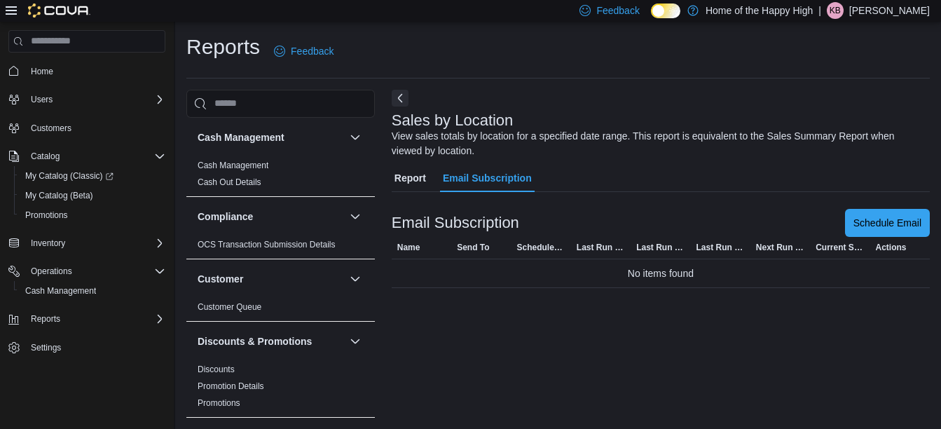
click at [399, 179] on span "Report" at bounding box center [411, 178] width 32 height 28
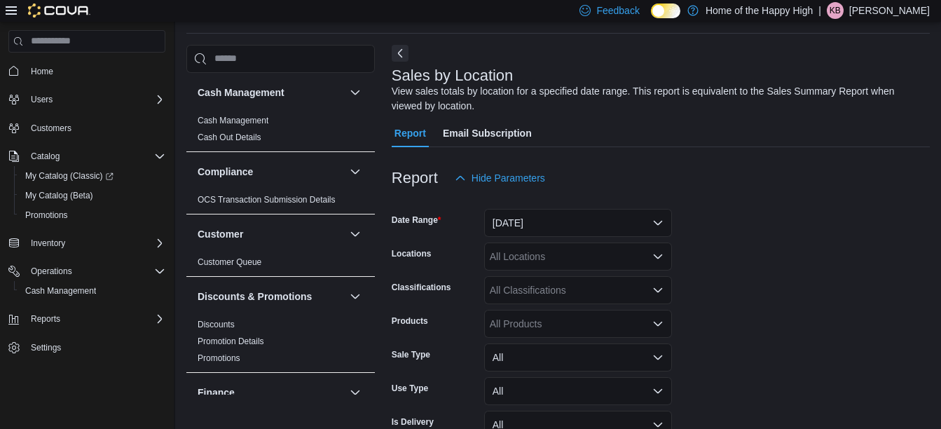
scroll to position [47, 0]
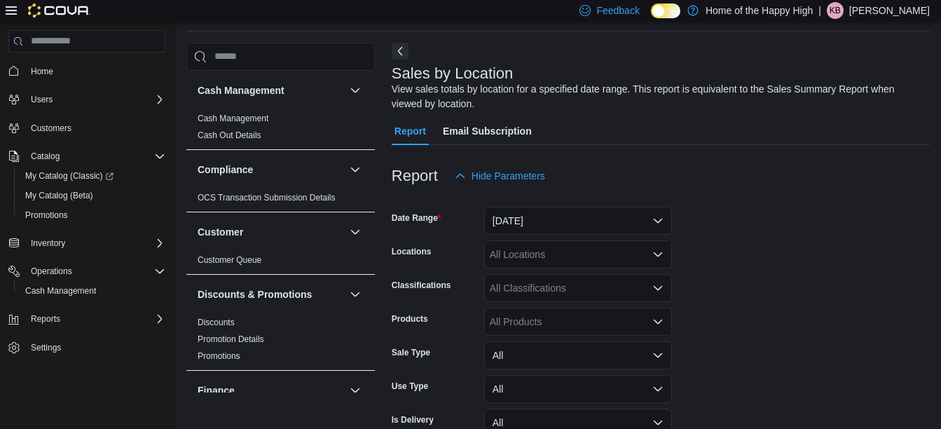
click at [404, 61] on div at bounding box center [661, 63] width 538 height 6
drag, startPoint x: 404, startPoint y: 61, endPoint x: 401, endPoint y: 46, distance: 15.0
click at [401, 46] on div "Sales by Location View sales totals by location for a specified date range. Thi…" at bounding box center [661, 268] width 538 height 450
click at [401, 46] on button "Next" at bounding box center [400, 50] width 17 height 17
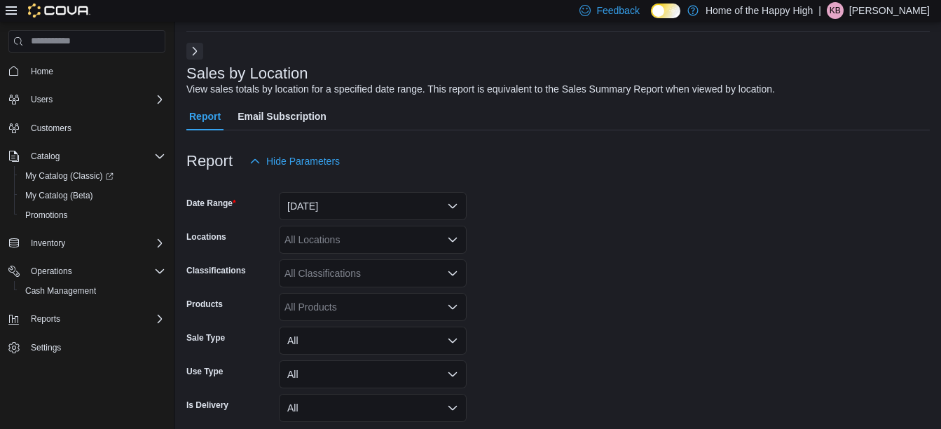
scroll to position [100, 0]
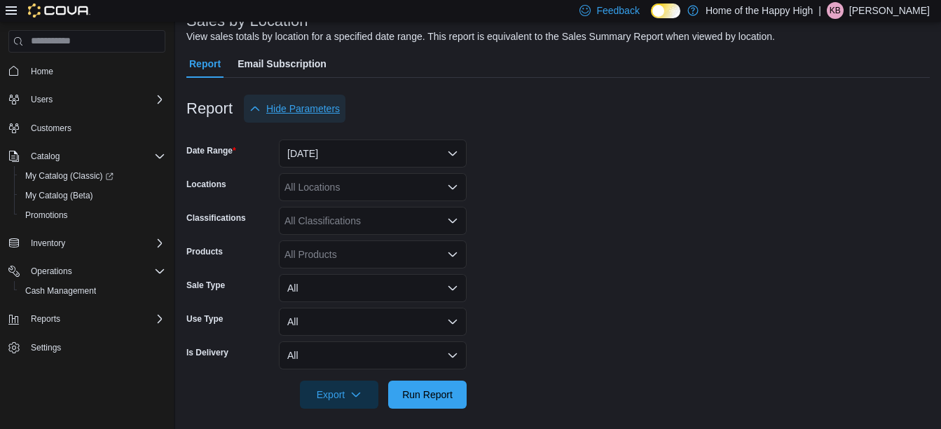
click at [306, 109] on span "Hide Parameters" at bounding box center [303, 109] width 74 height 14
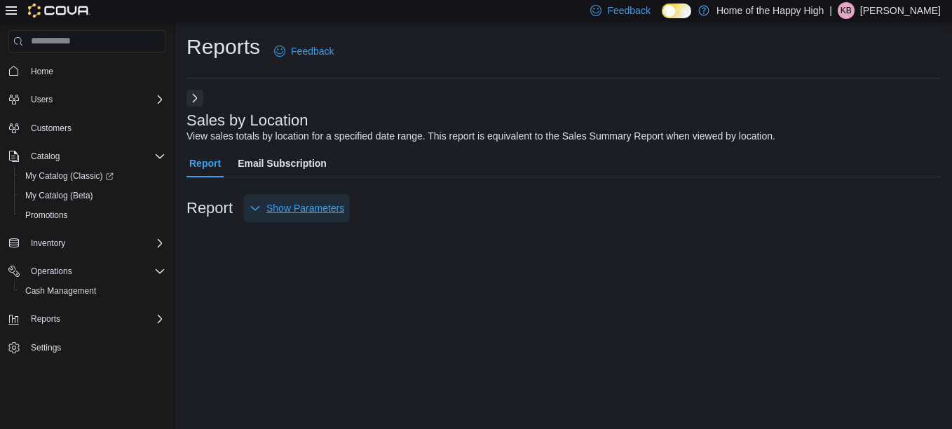
click at [275, 200] on span "Show Parameters" at bounding box center [297, 208] width 95 height 28
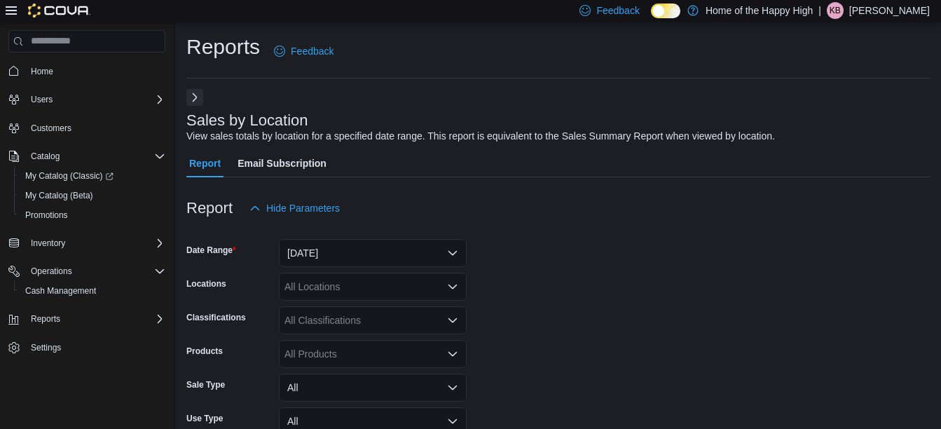
click at [196, 94] on button "Next" at bounding box center [194, 97] width 17 height 17
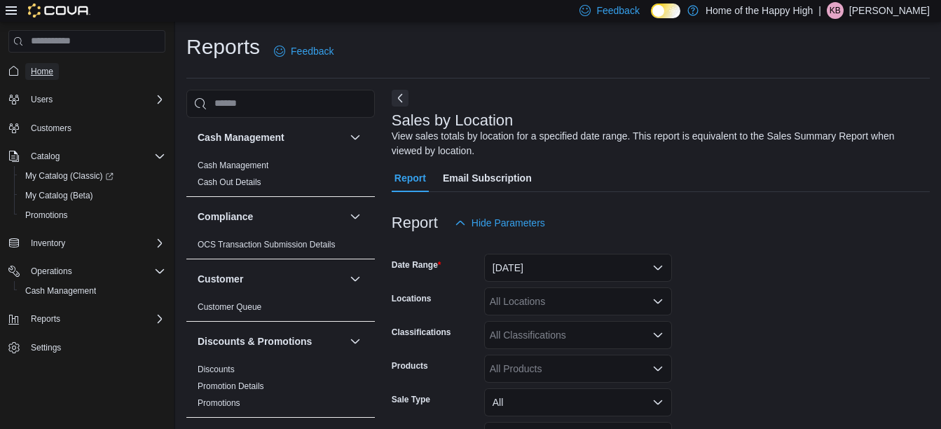
click at [51, 70] on span "Home" at bounding box center [42, 71] width 22 height 11
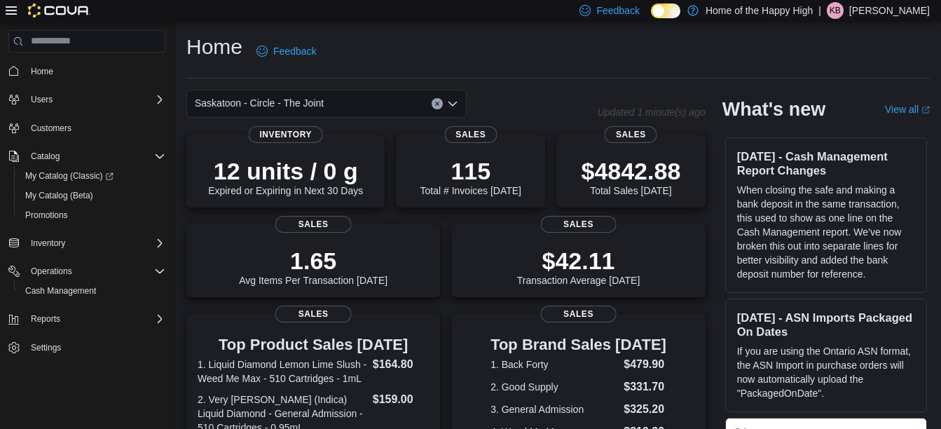
click at [452, 100] on icon "Open list of options" at bounding box center [452, 103] width 11 height 11
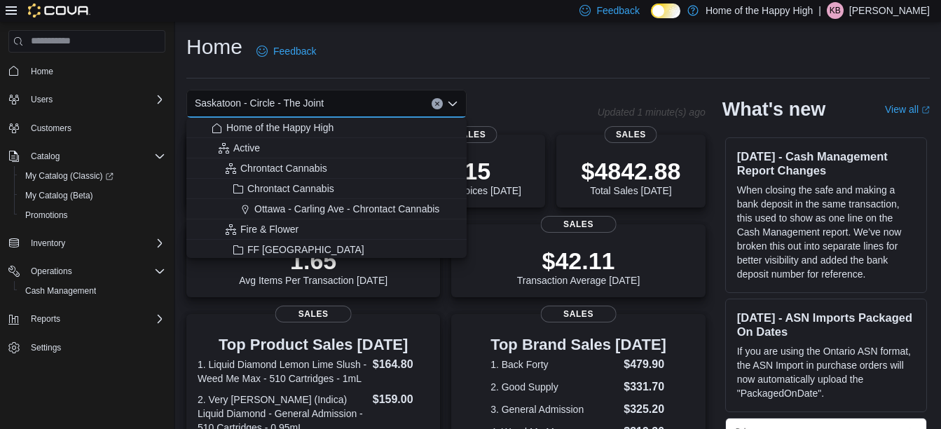
click at [301, 100] on span "Saskatoon - Circle - The Joint" at bounding box center [259, 103] width 129 height 17
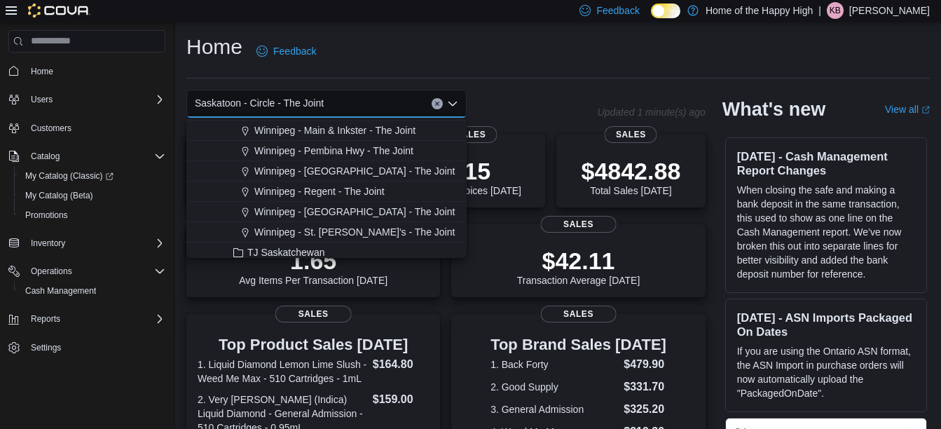
scroll to position [3188, 0]
click at [319, 153] on span "Winnipeg - Pembina Hwy - The Joint" at bounding box center [333, 151] width 159 height 14
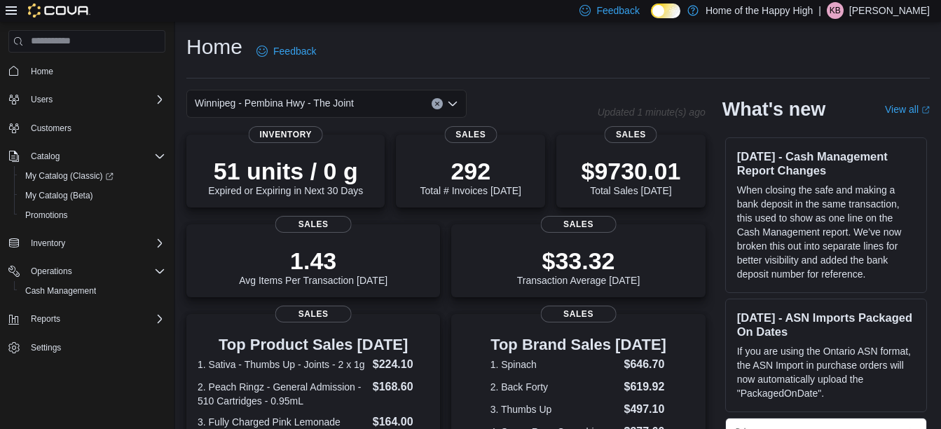
click at [453, 104] on icon "Open list of options" at bounding box center [452, 103] width 11 height 11
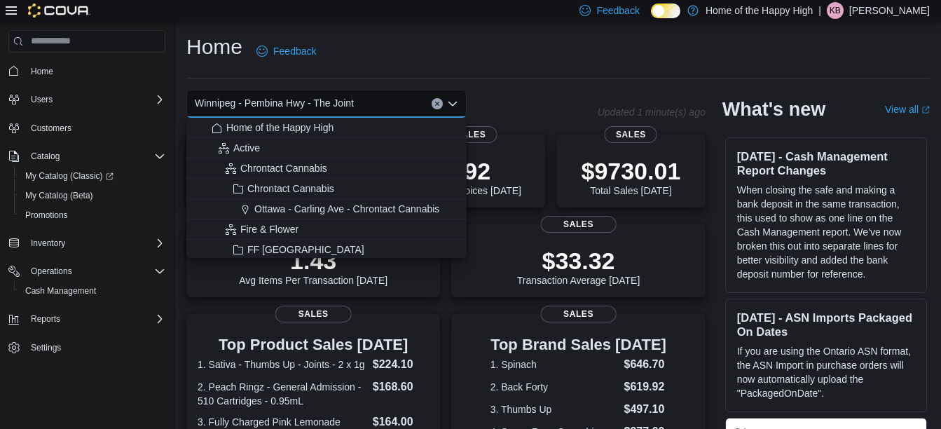
click at [286, 105] on span "Winnipeg - Pembina Hwy - The Joint" at bounding box center [274, 103] width 159 height 17
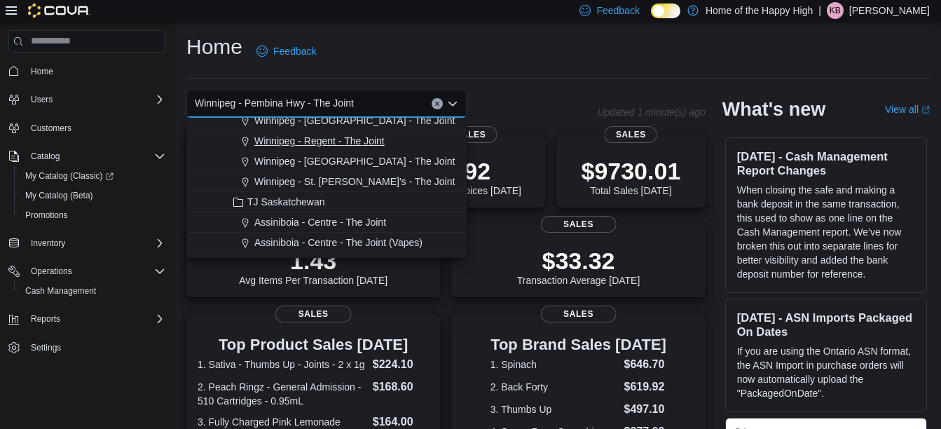
scroll to position [3240, 0]
click at [331, 178] on span "Winnipeg - St. [PERSON_NAME]'s - The Joint" at bounding box center [354, 181] width 200 height 14
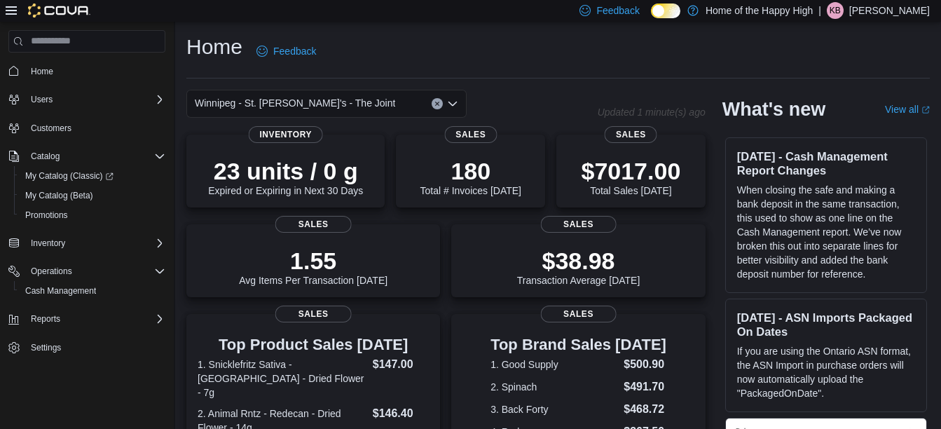
click at [451, 104] on icon "Open list of options" at bounding box center [453, 103] width 8 height 4
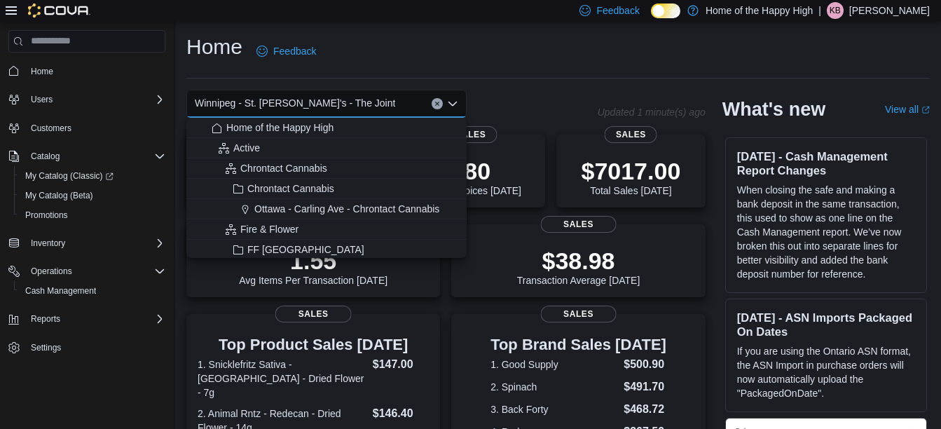
click at [286, 106] on span "Winnipeg - St. [PERSON_NAME]'s - The Joint" at bounding box center [295, 103] width 200 height 17
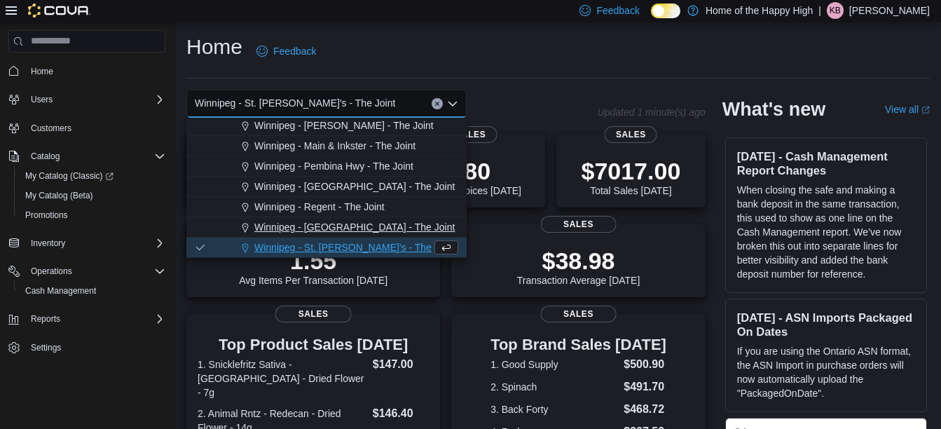
click at [307, 233] on span "Winnipeg - [GEOGRAPHIC_DATA] - The Joint" at bounding box center [354, 227] width 200 height 14
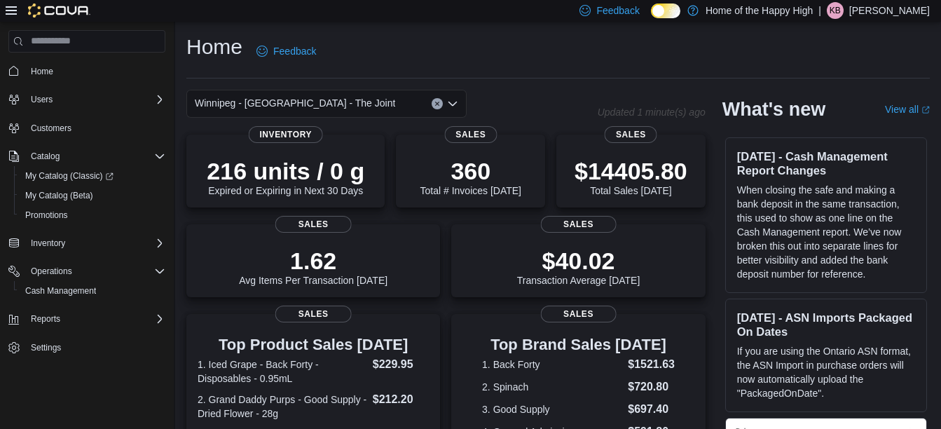
click at [456, 102] on icon "Open list of options" at bounding box center [453, 103] width 8 height 4
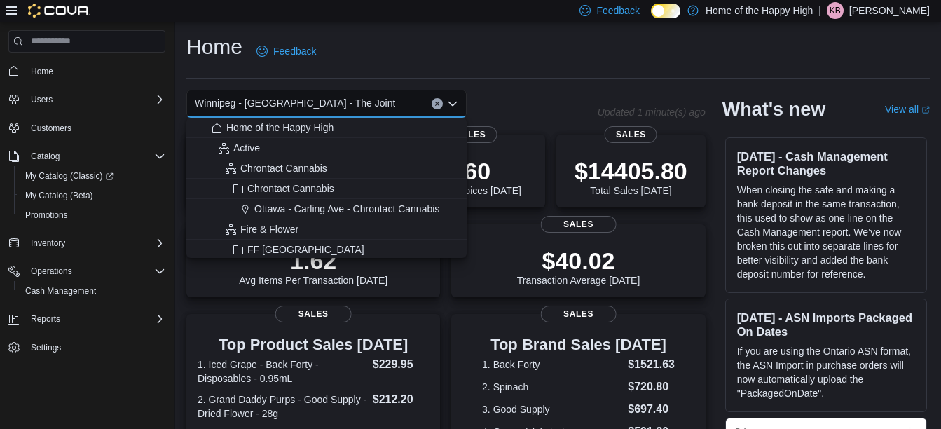
click at [305, 109] on span "Winnipeg - [GEOGRAPHIC_DATA] - The Joint" at bounding box center [295, 103] width 200 height 17
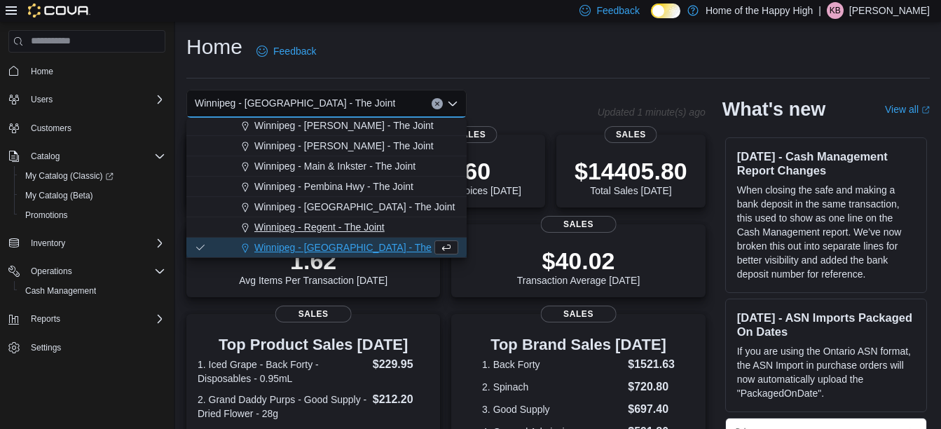
click at [318, 221] on span "Winnipeg - Regent - The Joint" at bounding box center [319, 227] width 130 height 14
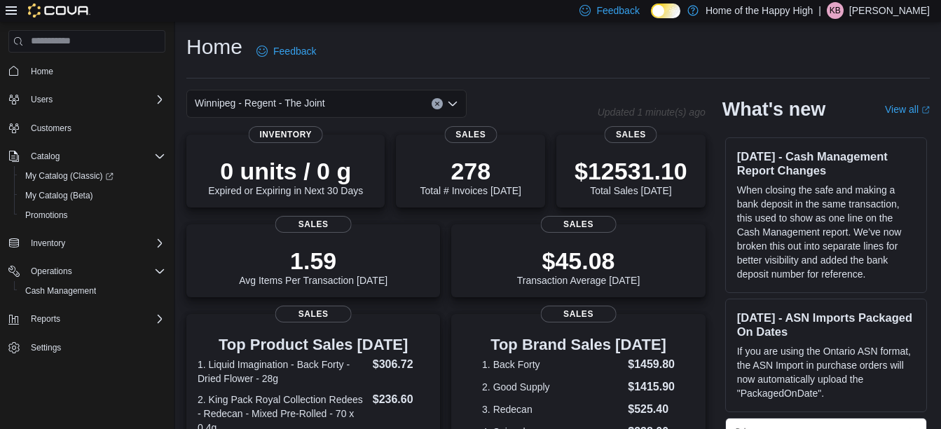
click at [455, 104] on icon "Open list of options" at bounding box center [453, 103] width 8 height 4
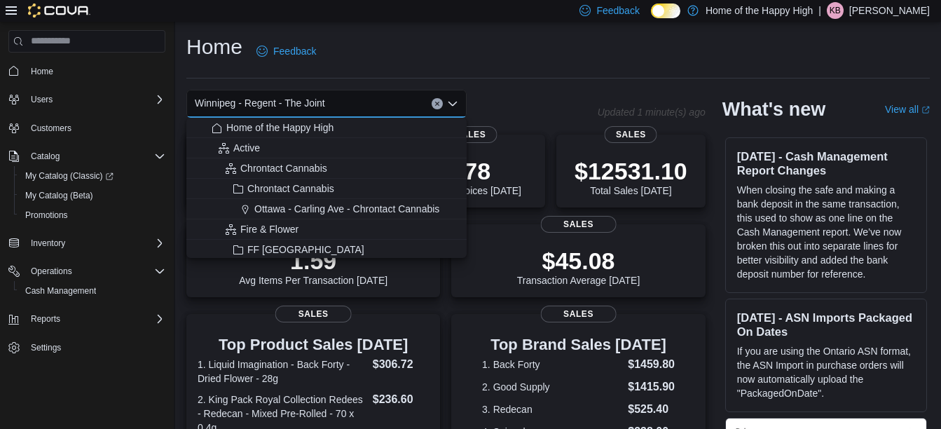
click at [264, 107] on span "Winnipeg - Regent - The Joint" at bounding box center [260, 103] width 130 height 17
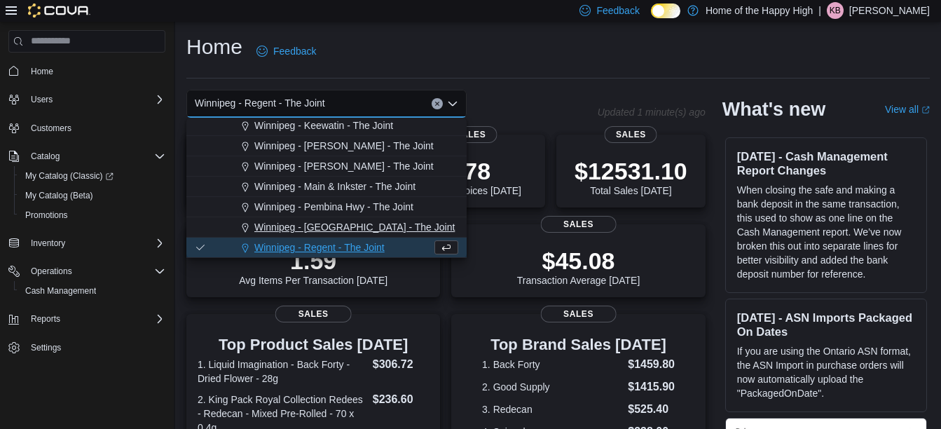
click at [296, 224] on span "Winnipeg - [GEOGRAPHIC_DATA] - The Joint" at bounding box center [354, 227] width 200 height 14
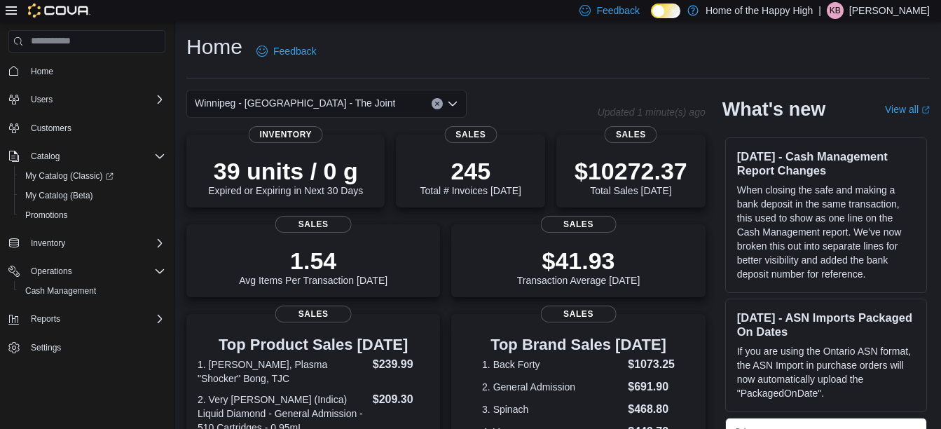
click at [456, 104] on icon "Open list of options" at bounding box center [453, 103] width 8 height 4
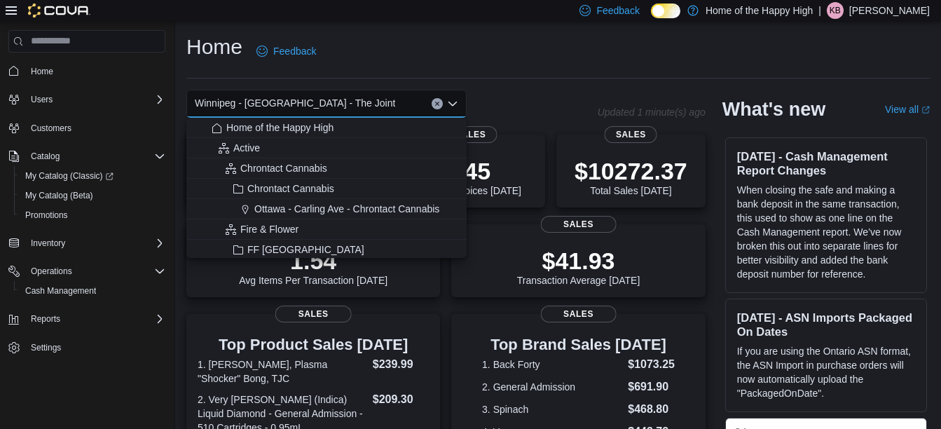
click at [303, 102] on span "Winnipeg - [GEOGRAPHIC_DATA] - The Joint" at bounding box center [295, 103] width 200 height 17
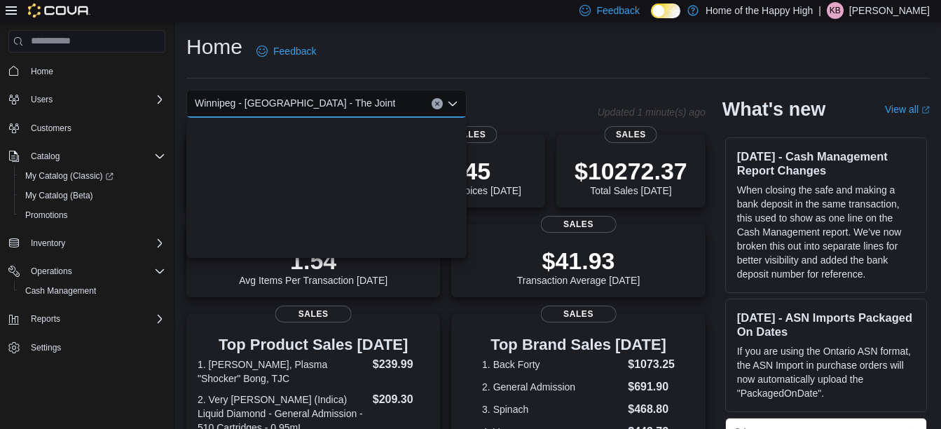
scroll to position [3112, 0]
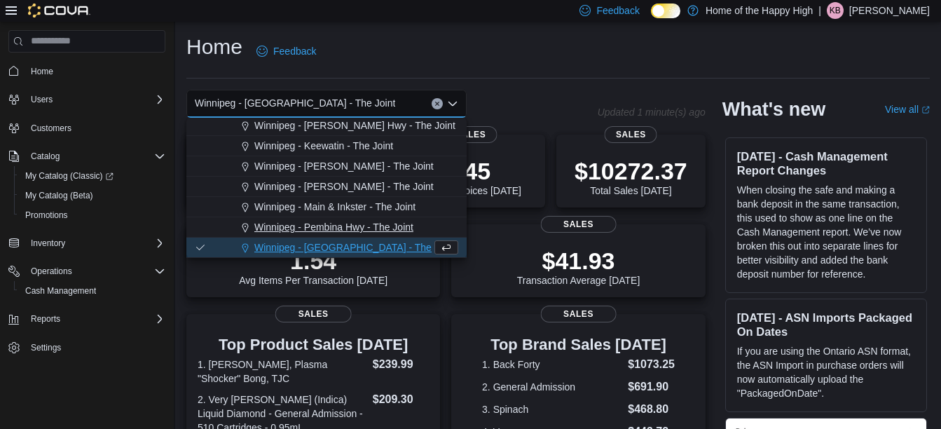
click at [322, 218] on button "Winnipeg - Pembina Hwy - The Joint" at bounding box center [326, 227] width 280 height 20
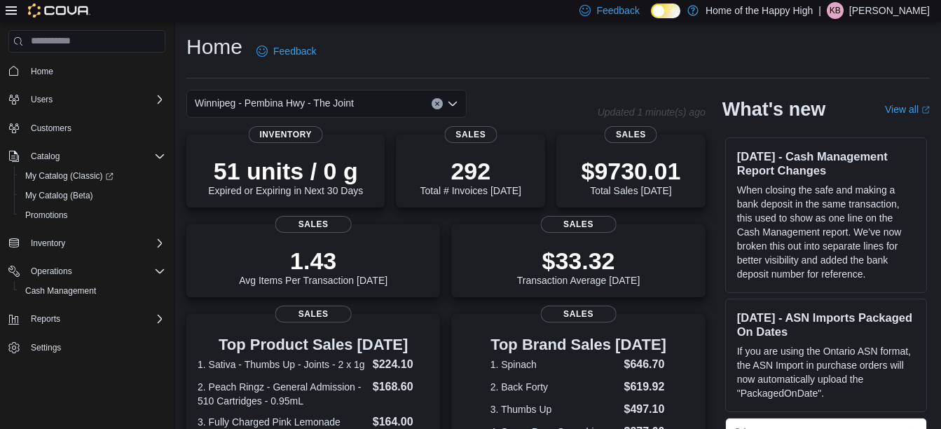
click at [451, 103] on icon "Open list of options" at bounding box center [453, 103] width 8 height 4
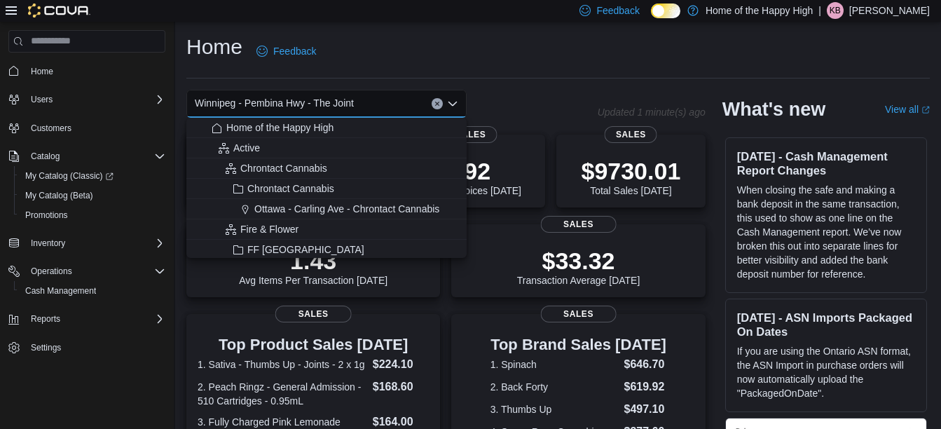
click at [294, 98] on span "Winnipeg - Pembina Hwy - The Joint" at bounding box center [274, 103] width 159 height 17
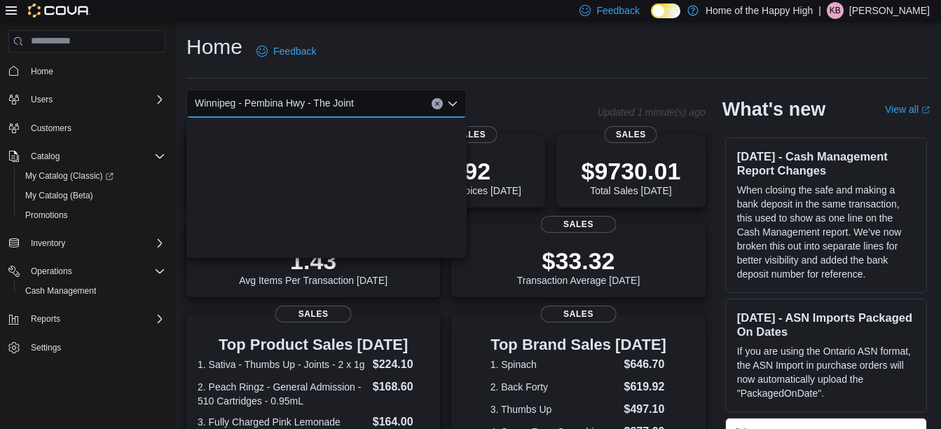
scroll to position [3092, 0]
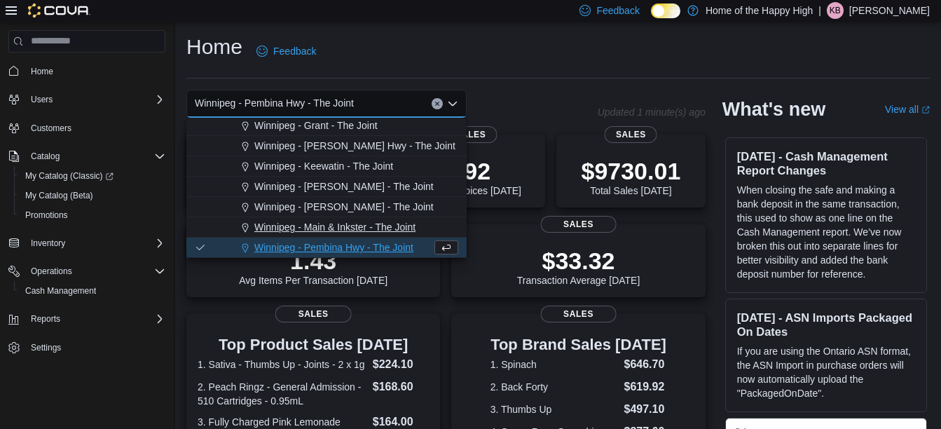
click at [295, 217] on button "Winnipeg - Main & Inkster - The Joint" at bounding box center [326, 227] width 280 height 20
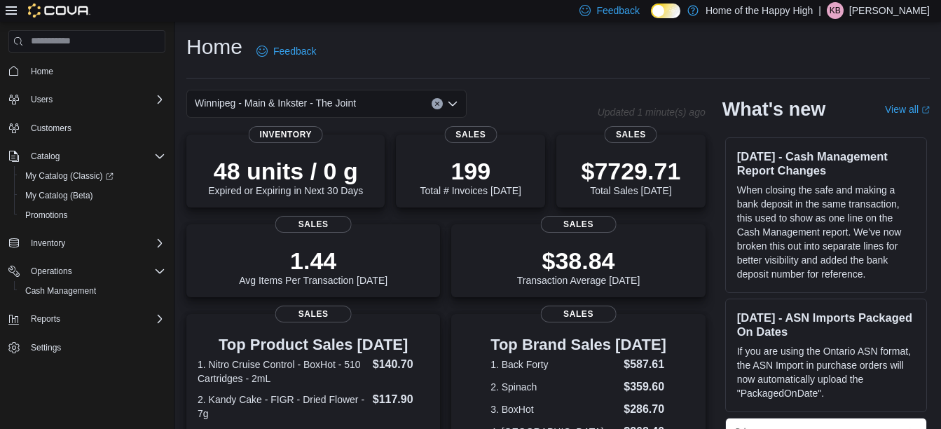
click at [455, 100] on icon "Open list of options" at bounding box center [452, 103] width 11 height 11
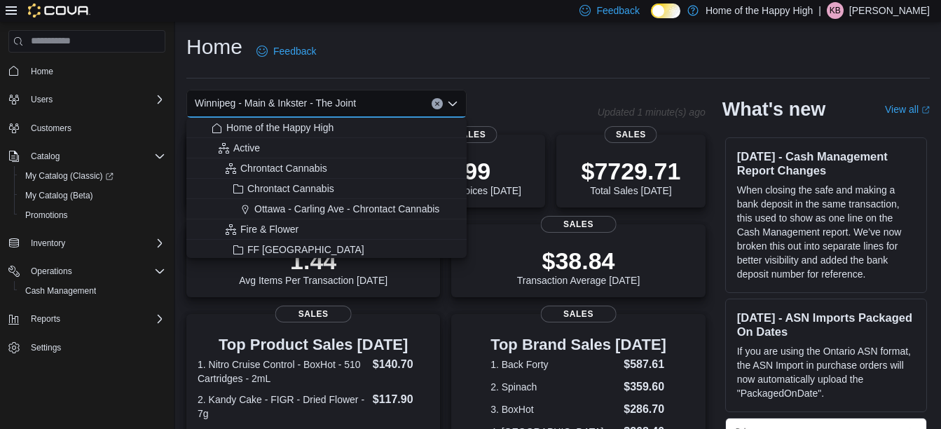
click at [291, 104] on span "Winnipeg - Main & Inkster - The Joint" at bounding box center [275, 103] width 161 height 17
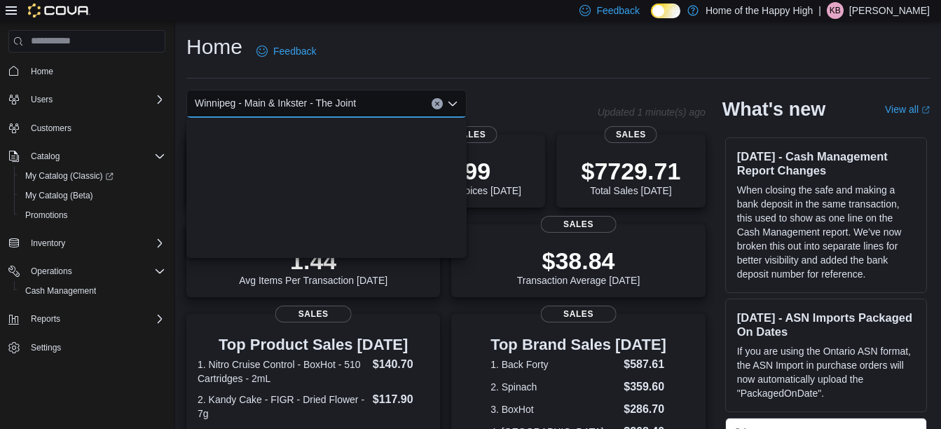
scroll to position [3071, 0]
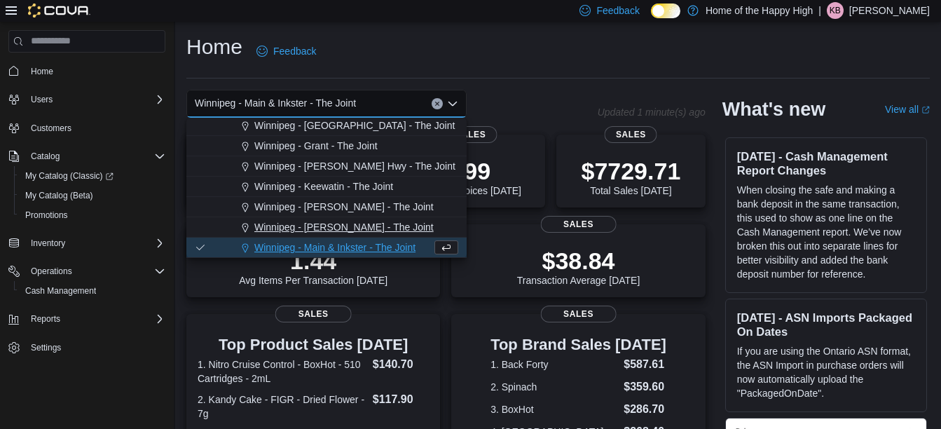
click at [292, 225] on span "Winnipeg - [PERSON_NAME] - The Joint" at bounding box center [343, 227] width 179 height 14
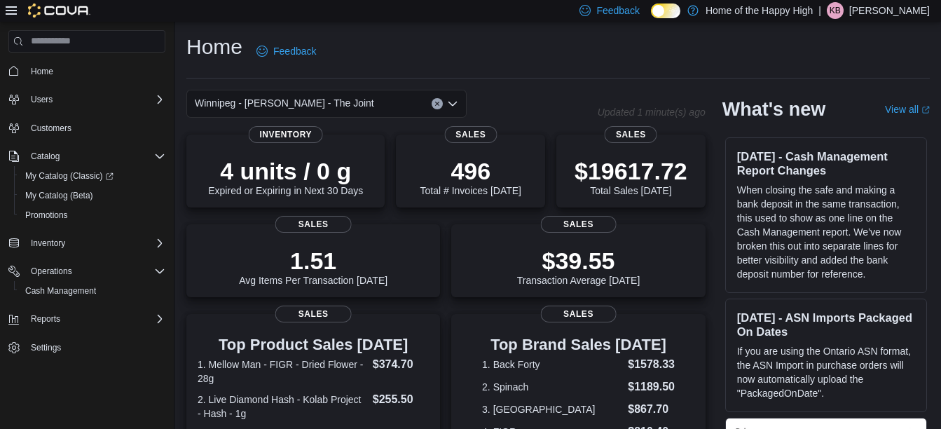
click at [452, 104] on icon "Open list of options" at bounding box center [453, 103] width 8 height 4
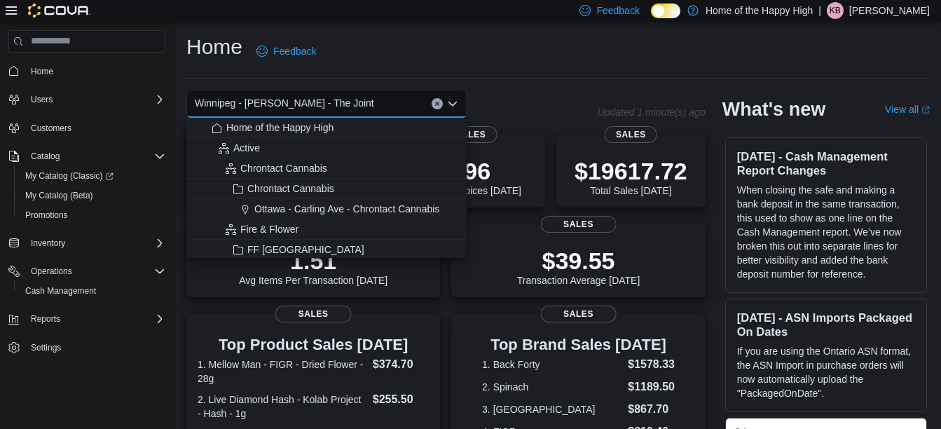
click at [294, 107] on span "Winnipeg - [PERSON_NAME] - The Joint" at bounding box center [284, 103] width 179 height 17
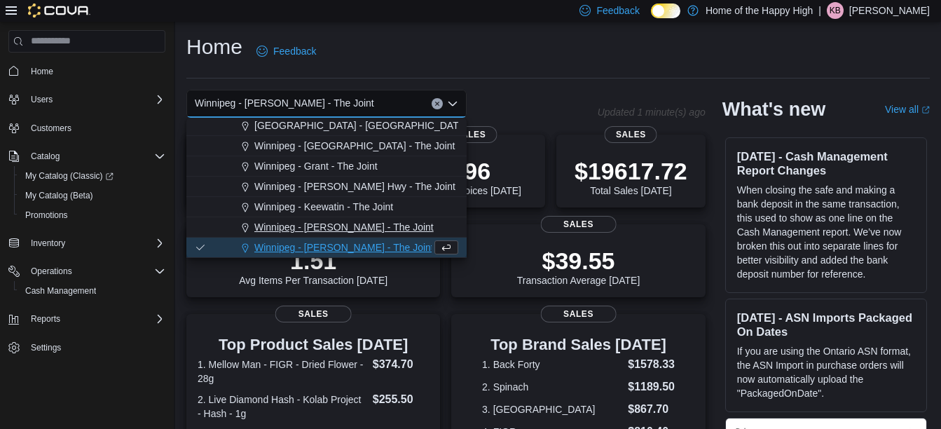
click at [306, 231] on span "Winnipeg - [PERSON_NAME] - The Joint" at bounding box center [343, 227] width 179 height 14
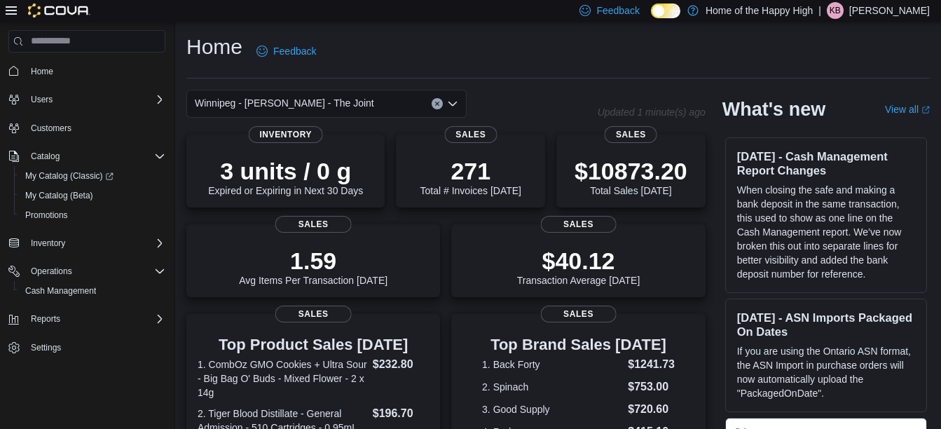
click at [451, 104] on icon "Open list of options" at bounding box center [453, 103] width 8 height 4
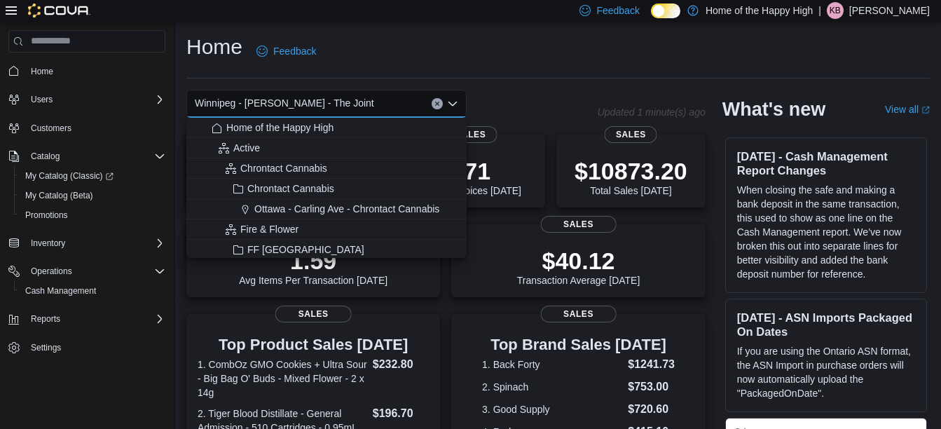
click at [268, 97] on span "Winnipeg - [PERSON_NAME] - The Joint" at bounding box center [284, 103] width 179 height 17
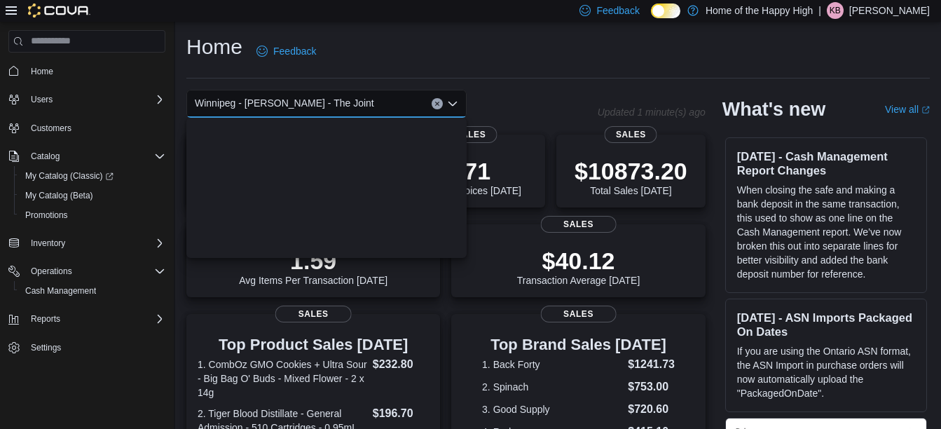
scroll to position [3031, 0]
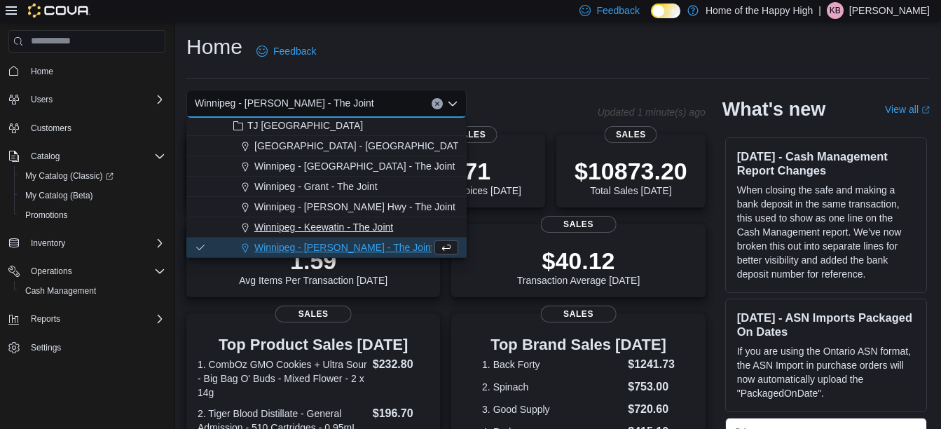
click at [307, 219] on button "Winnipeg - Keewatin - The Joint" at bounding box center [326, 227] width 280 height 20
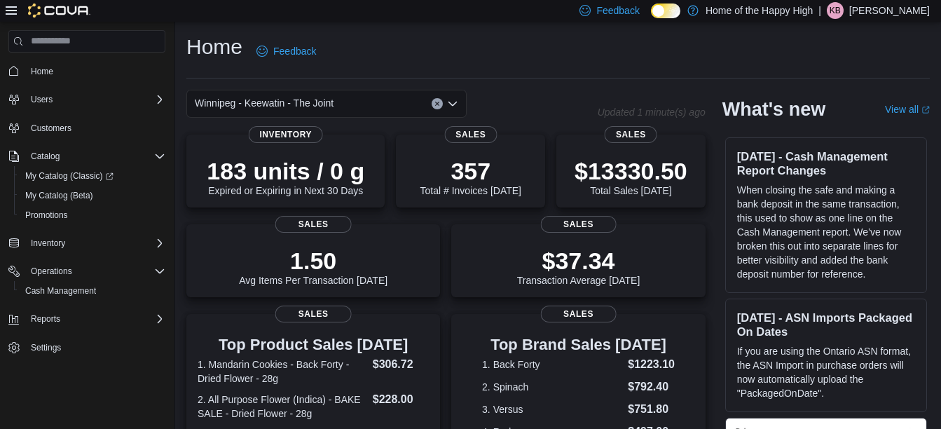
click at [455, 102] on icon "Open list of options" at bounding box center [453, 103] width 8 height 4
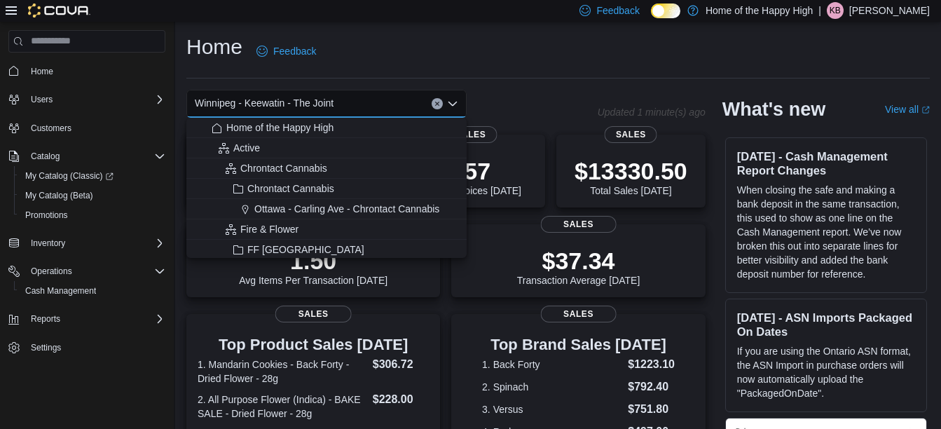
click at [283, 101] on span "Winnipeg - Keewatin - The Joint" at bounding box center [264, 103] width 139 height 17
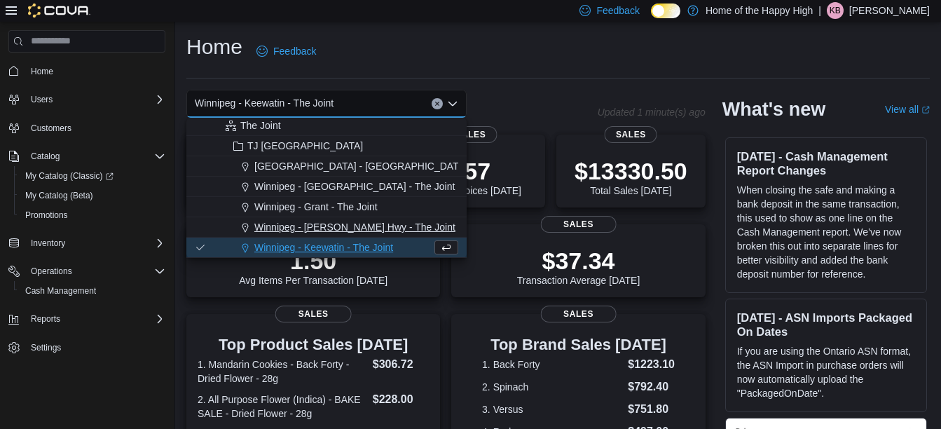
click at [303, 233] on span "Winnipeg - [PERSON_NAME] Hwy - The Joint" at bounding box center [354, 227] width 201 height 14
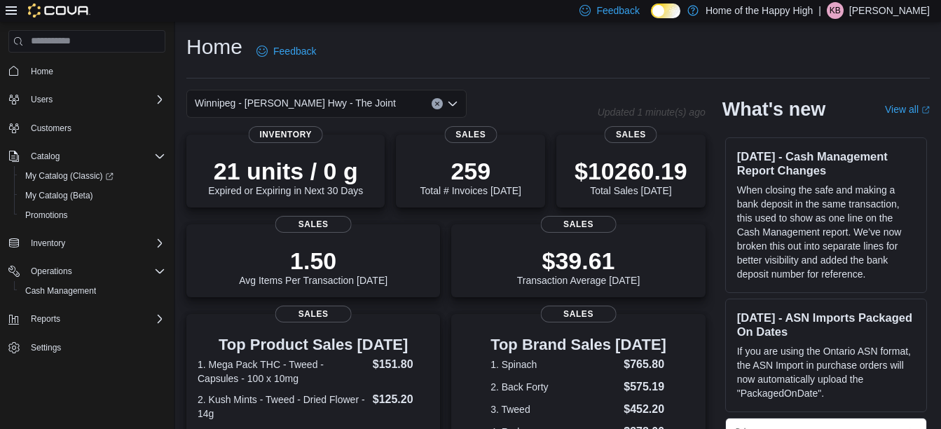
click at [456, 106] on icon "Open list of options" at bounding box center [452, 103] width 11 height 11
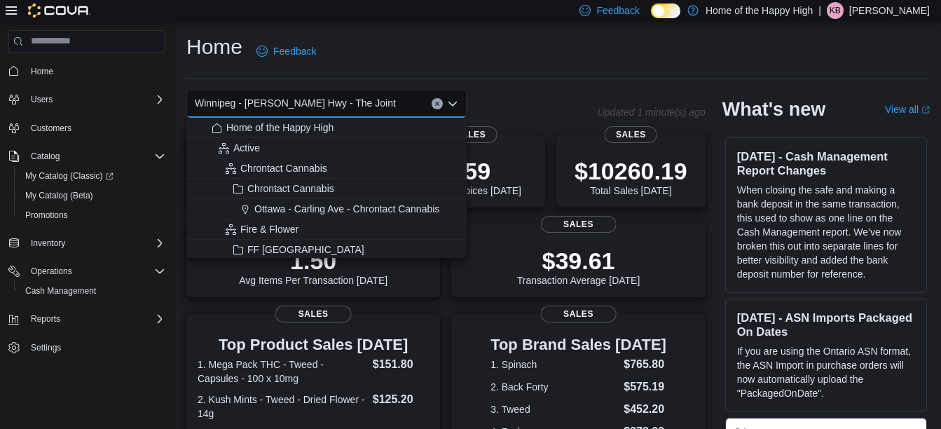
click at [289, 100] on span "Winnipeg - [PERSON_NAME] Hwy - The Joint" at bounding box center [295, 103] width 201 height 17
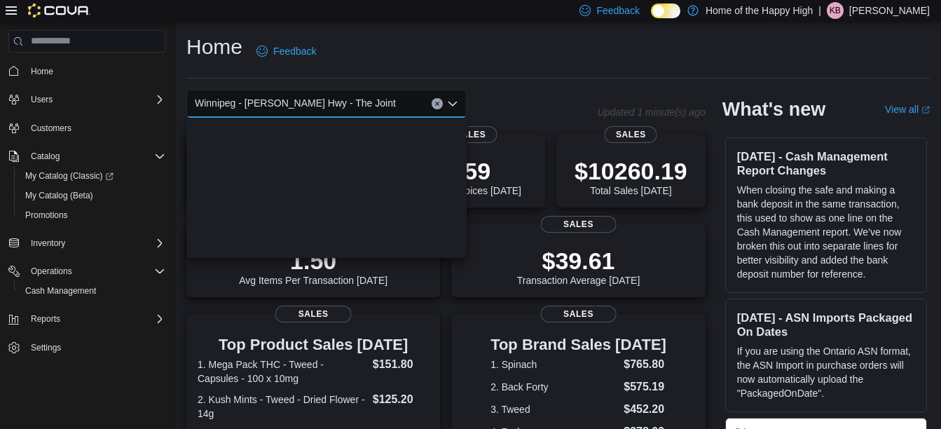
scroll to position [2990, 0]
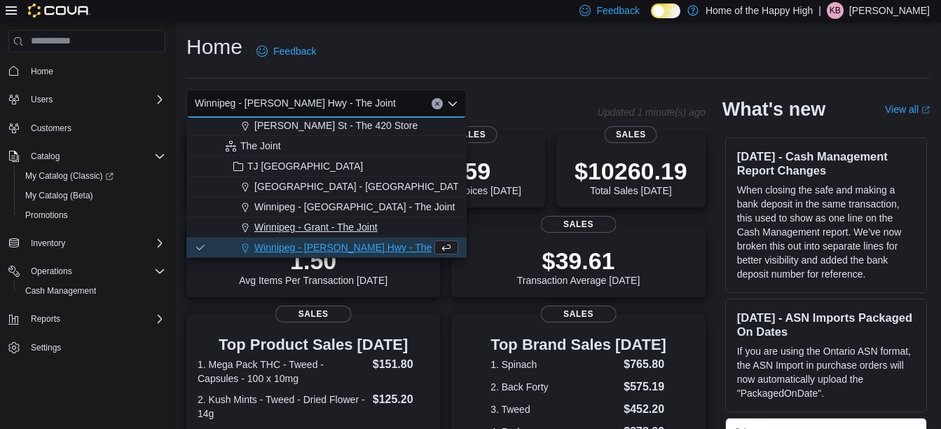
click at [275, 221] on span "Winnipeg - Grant - The Joint" at bounding box center [315, 227] width 123 height 14
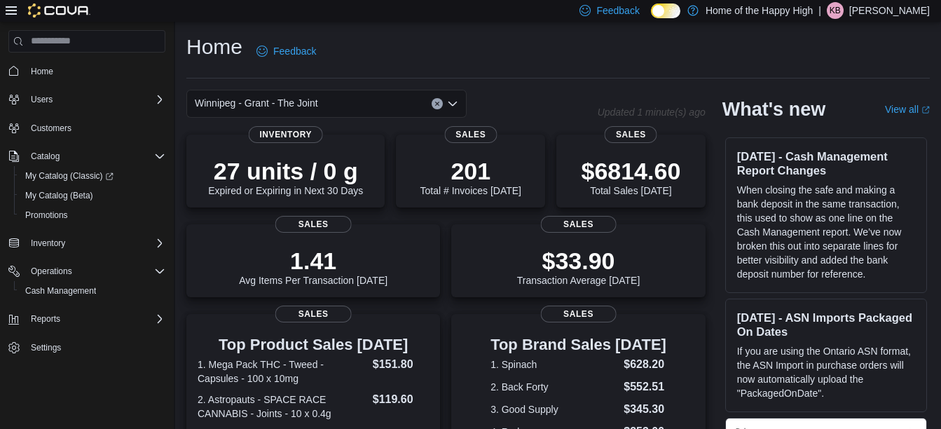
click at [456, 100] on icon "Open list of options" at bounding box center [452, 103] width 11 height 11
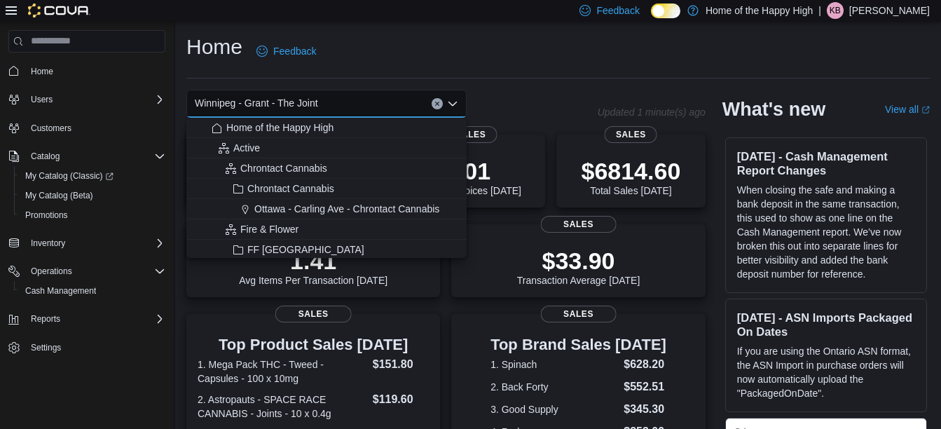
click at [289, 101] on span "Winnipeg - Grant - The Joint" at bounding box center [256, 103] width 123 height 17
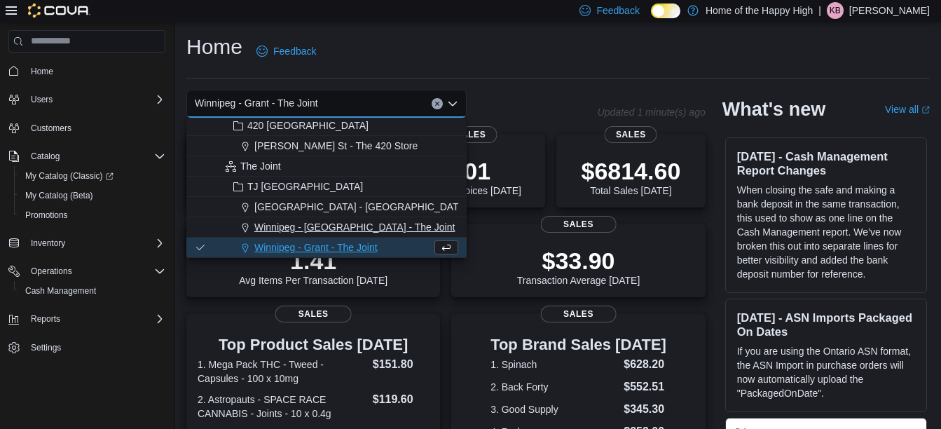
click at [309, 230] on span "Winnipeg - [GEOGRAPHIC_DATA] - The Joint" at bounding box center [354, 227] width 200 height 14
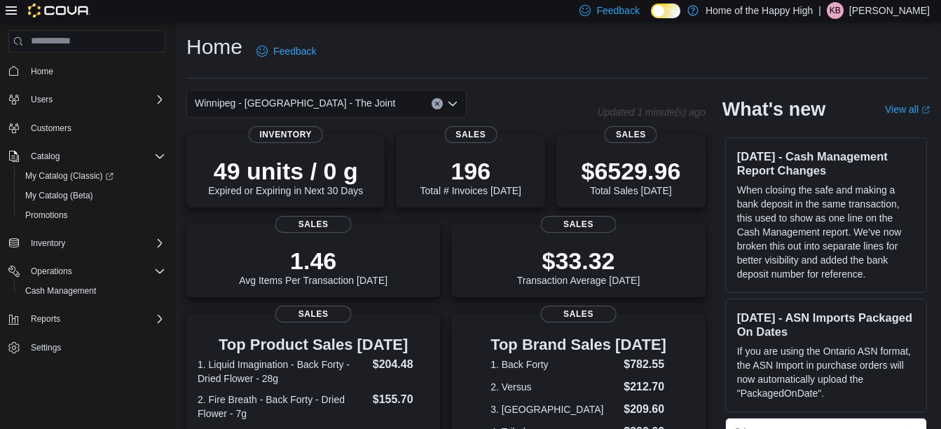
click at [455, 100] on icon "Open list of options" at bounding box center [452, 103] width 11 height 11
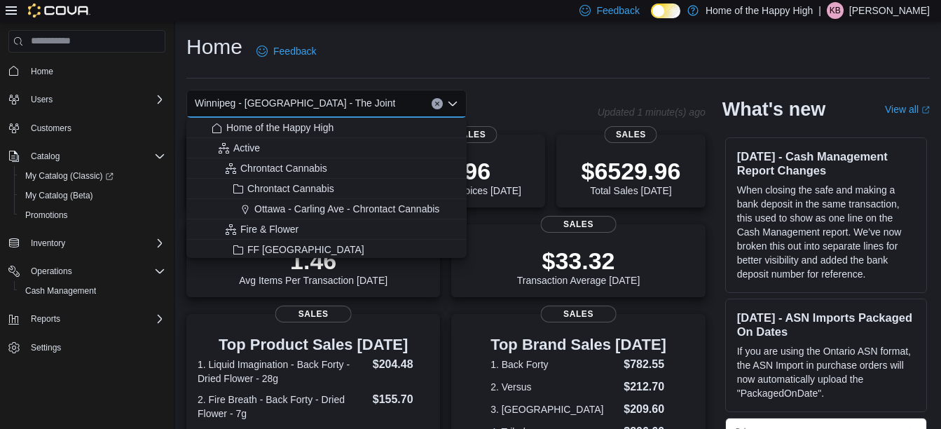
click at [279, 102] on span "Winnipeg - [GEOGRAPHIC_DATA] - The Joint" at bounding box center [295, 103] width 200 height 17
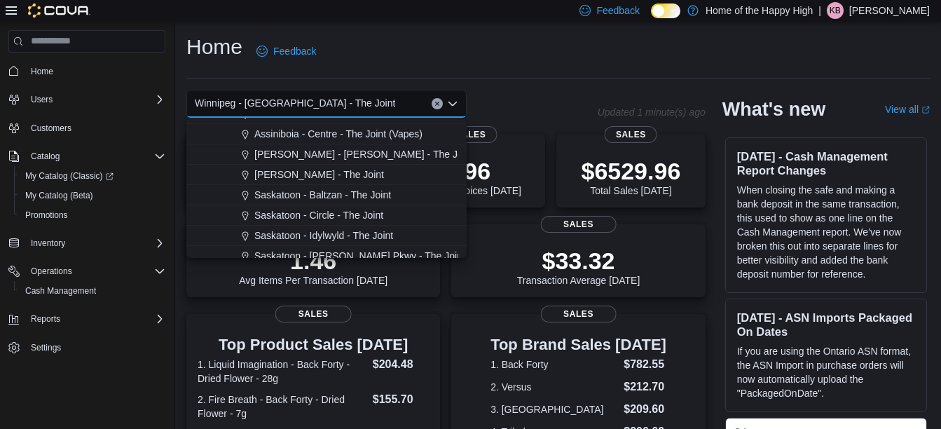
scroll to position [3363, 0]
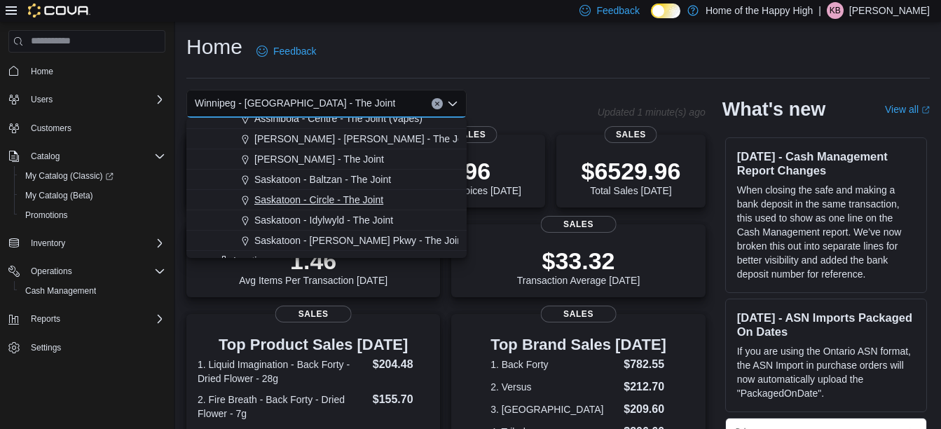
click at [324, 197] on span "Saskatoon - Circle - The Joint" at bounding box center [318, 200] width 129 height 14
